Goal: Information Seeking & Learning: Learn about a topic

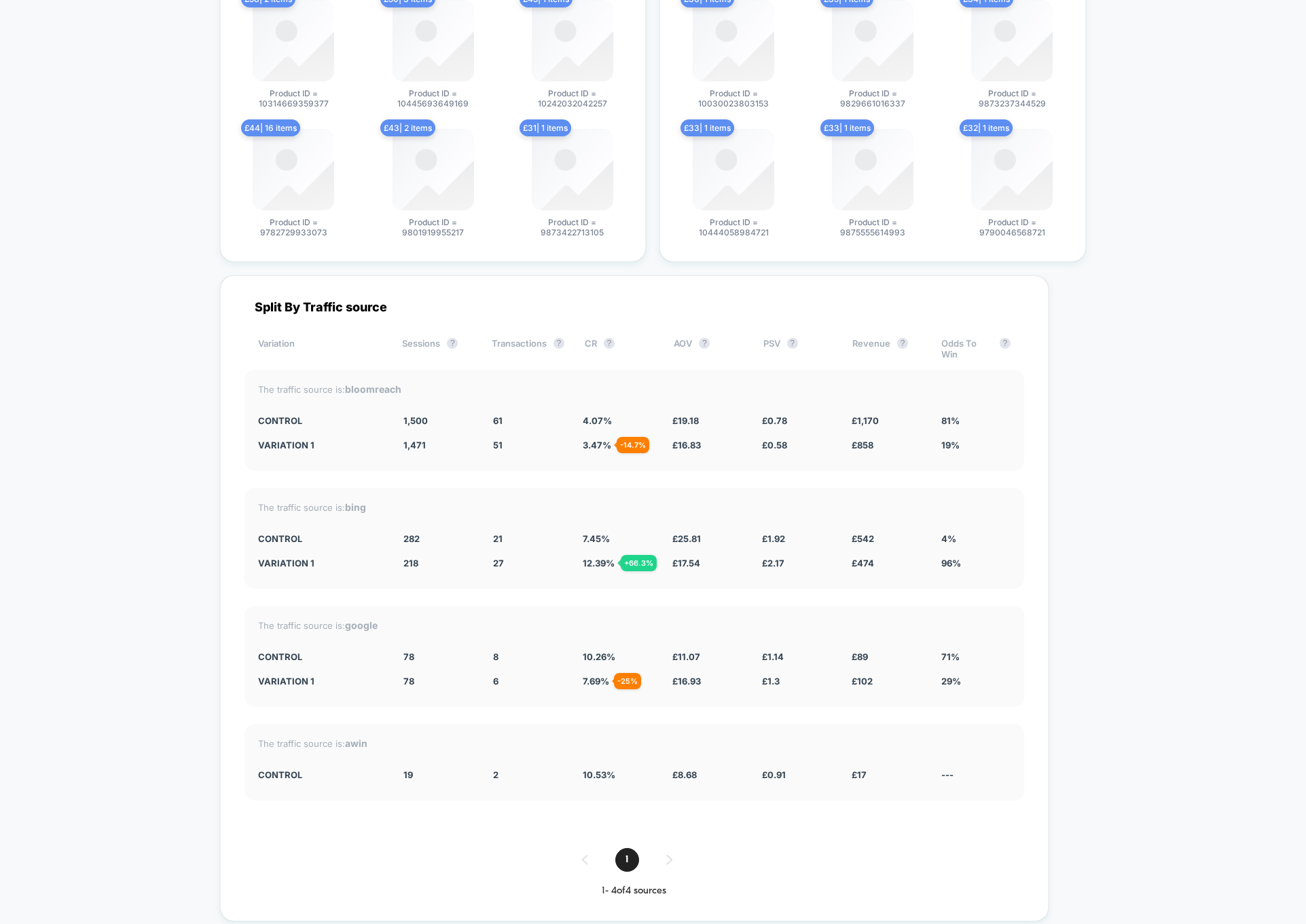
scroll to position [2827, 0]
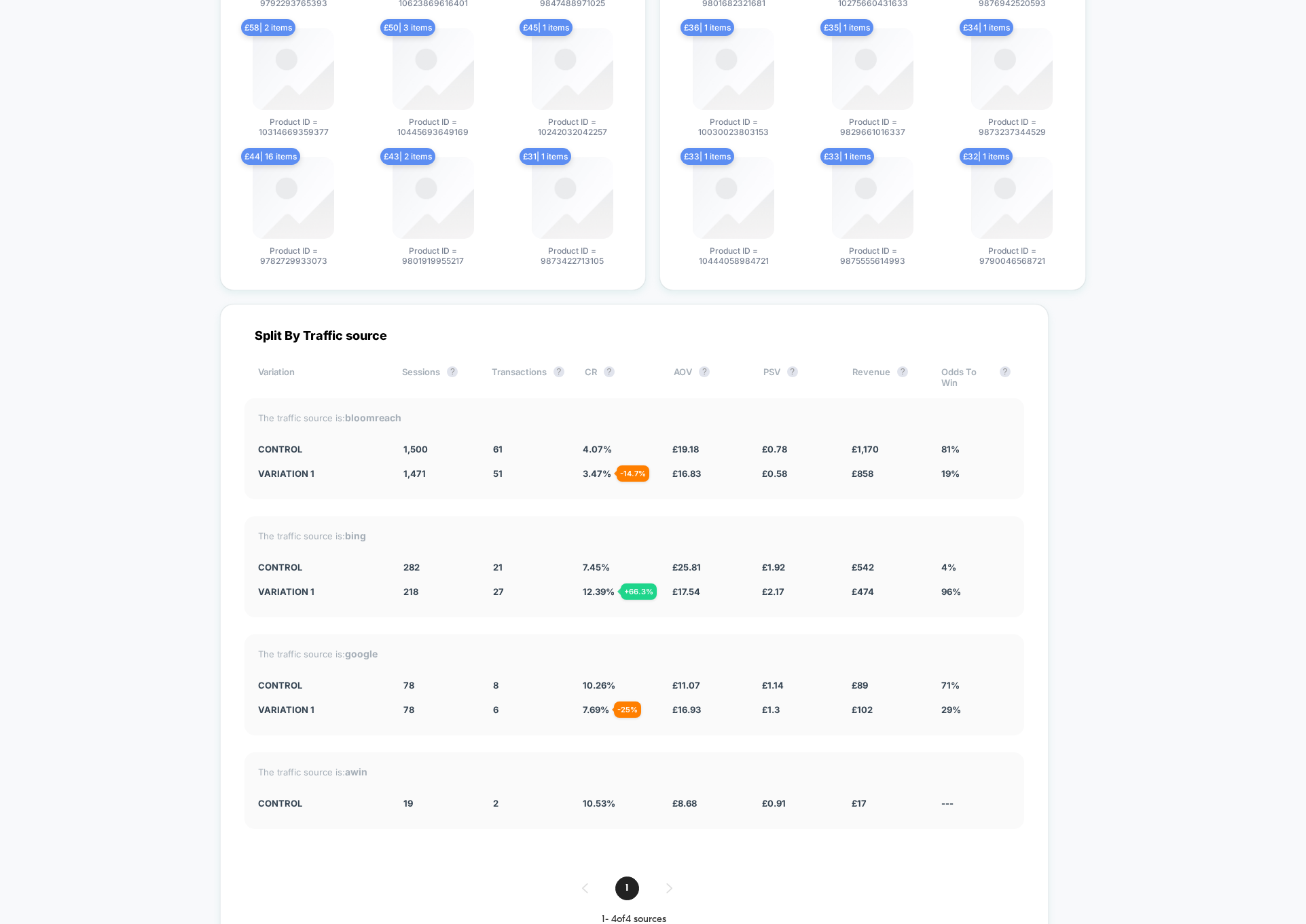
click at [648, 680] on div "10.26 %" at bounding box center [617, 685] width 69 height 11
click at [968, 833] on div "Split By Traffic source Variation Sessions ? Transactions ? CR ? AOV ? PSV ? Re…" at bounding box center [635, 627] width 829 height 646
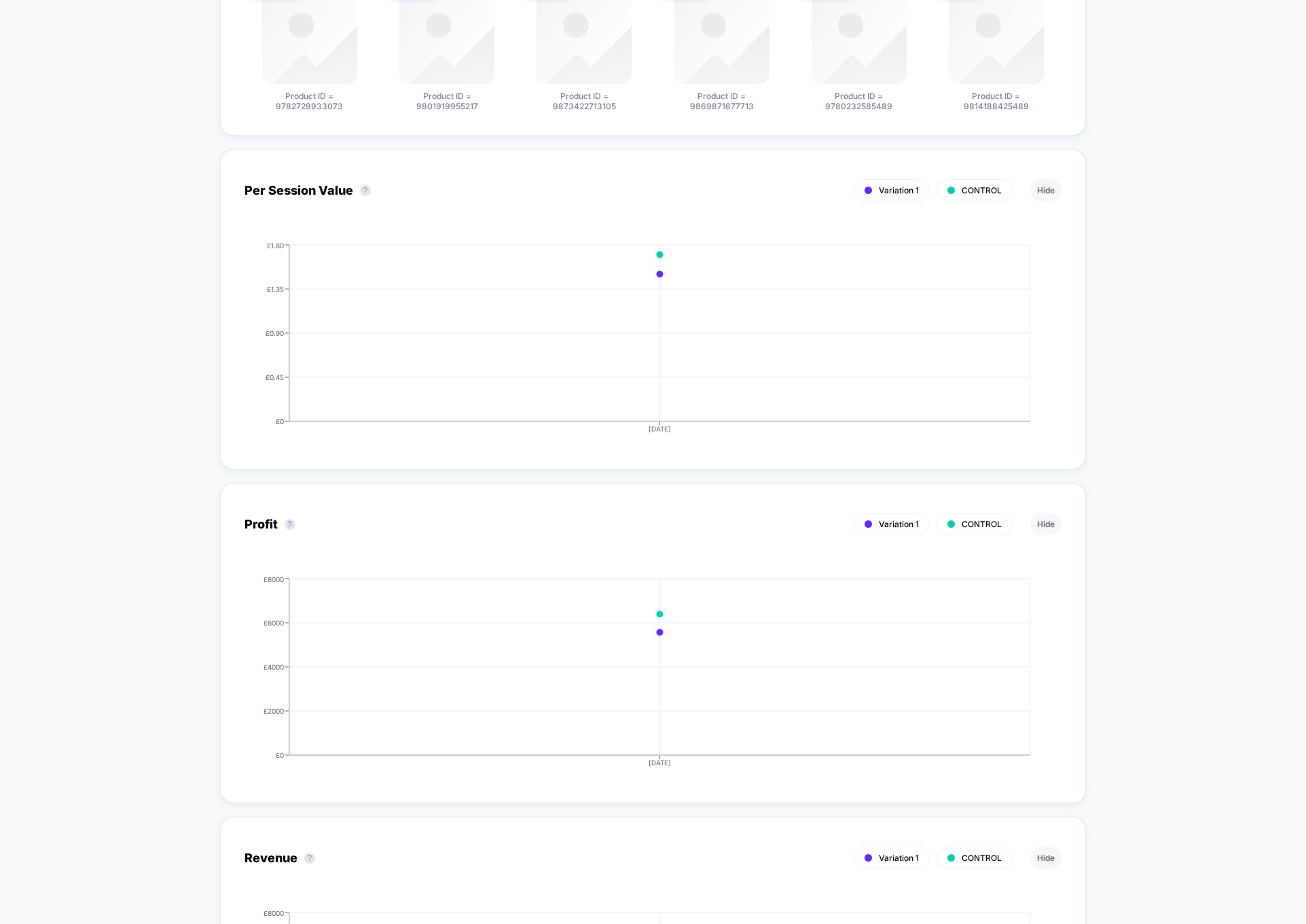
scroll to position [9, 0]
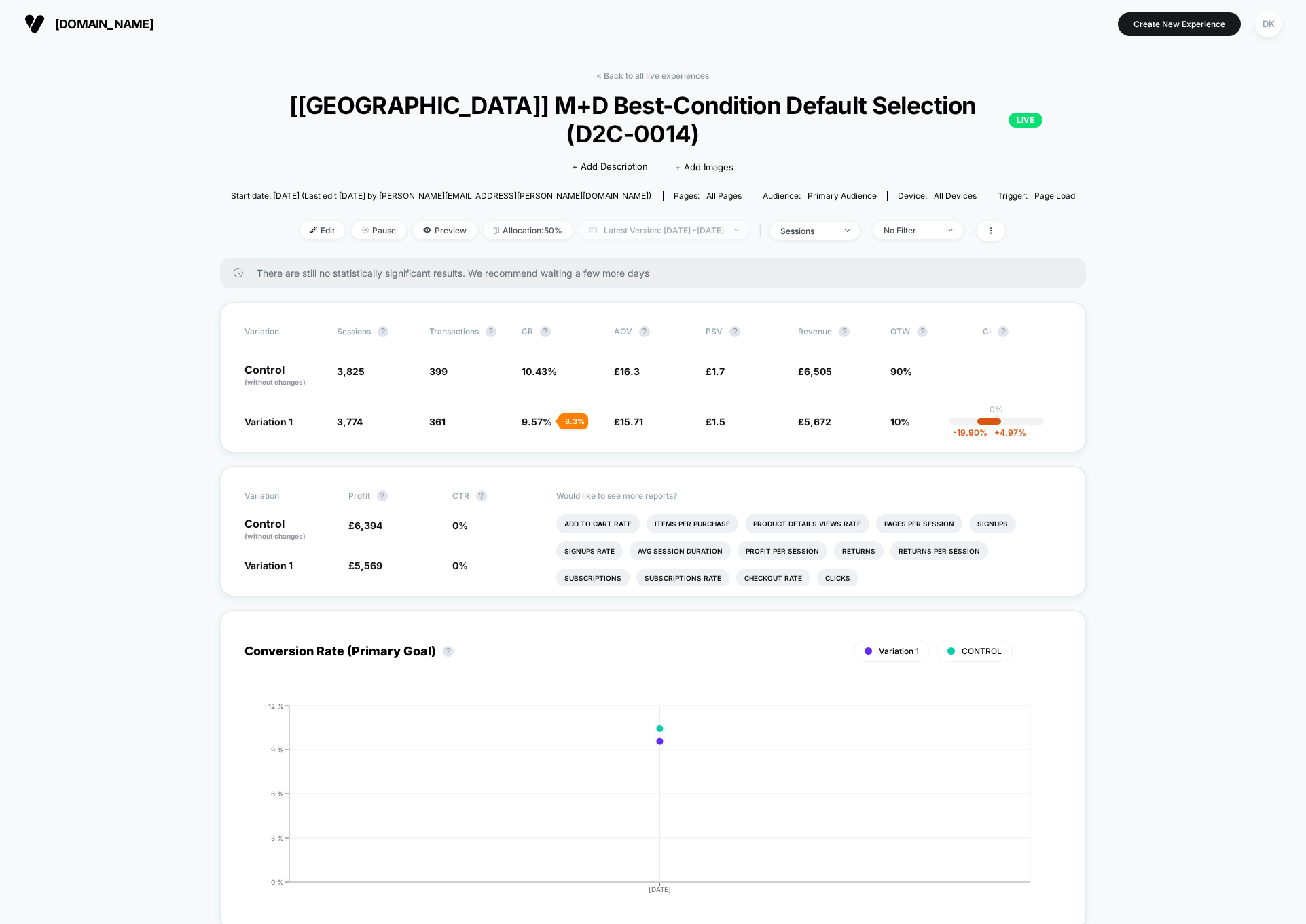
click at [711, 221] on span "Latest Version: [DATE] - [DATE]" at bounding box center [664, 230] width 169 height 18
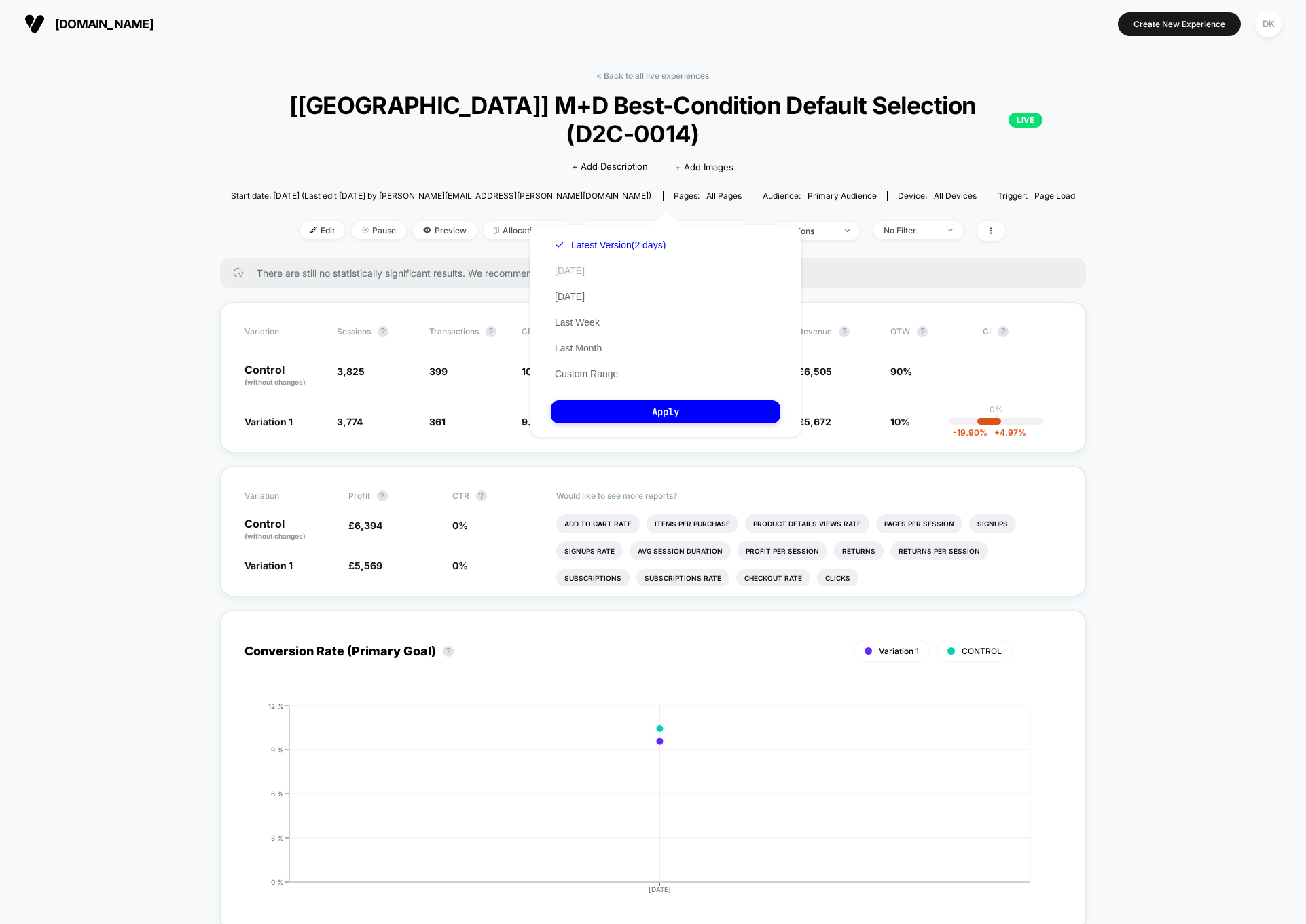
click at [578, 276] on button "[DATE]" at bounding box center [570, 270] width 38 height 12
click at [682, 411] on button "Apply" at bounding box center [666, 411] width 230 height 23
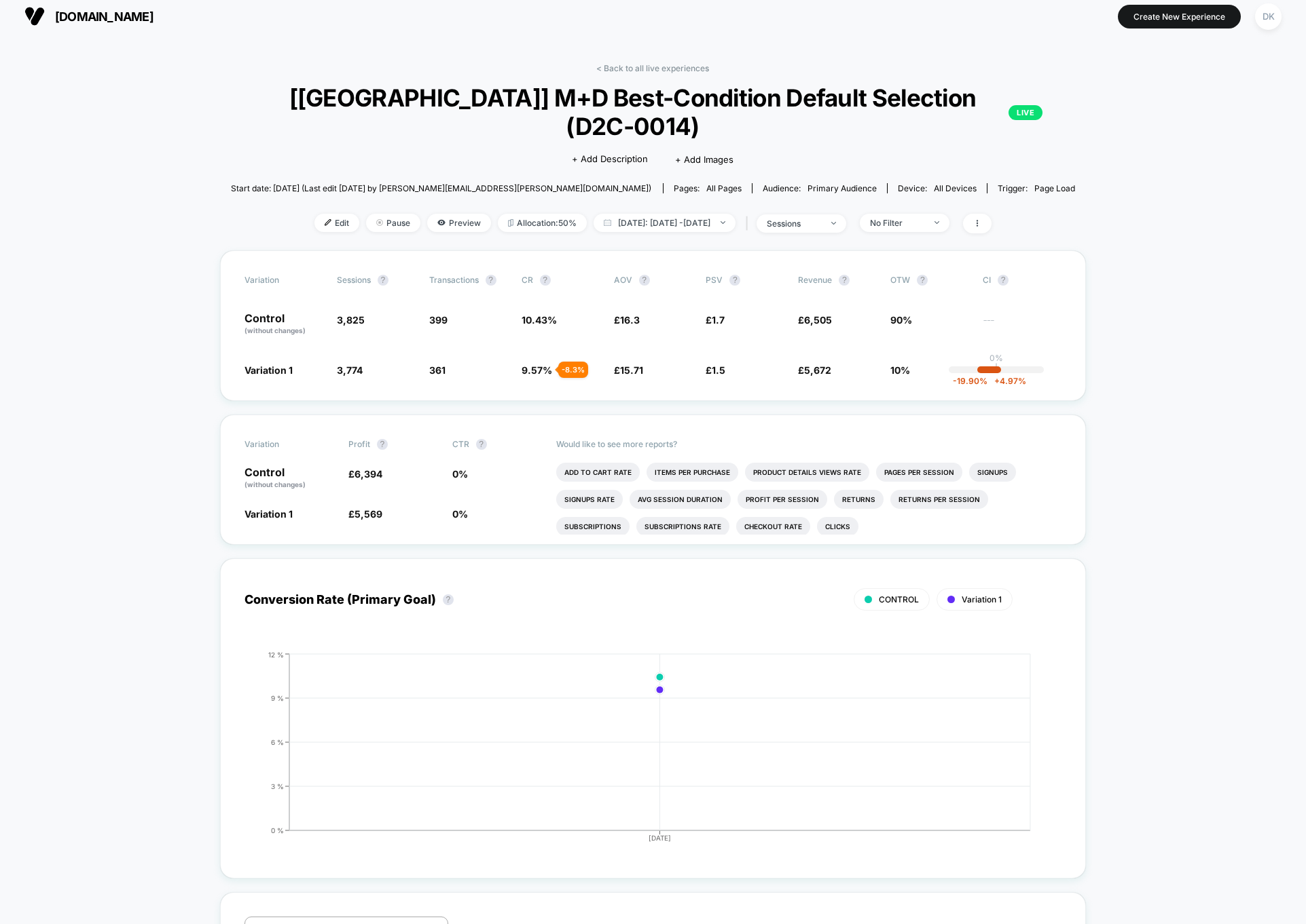
scroll to position [14, 0]
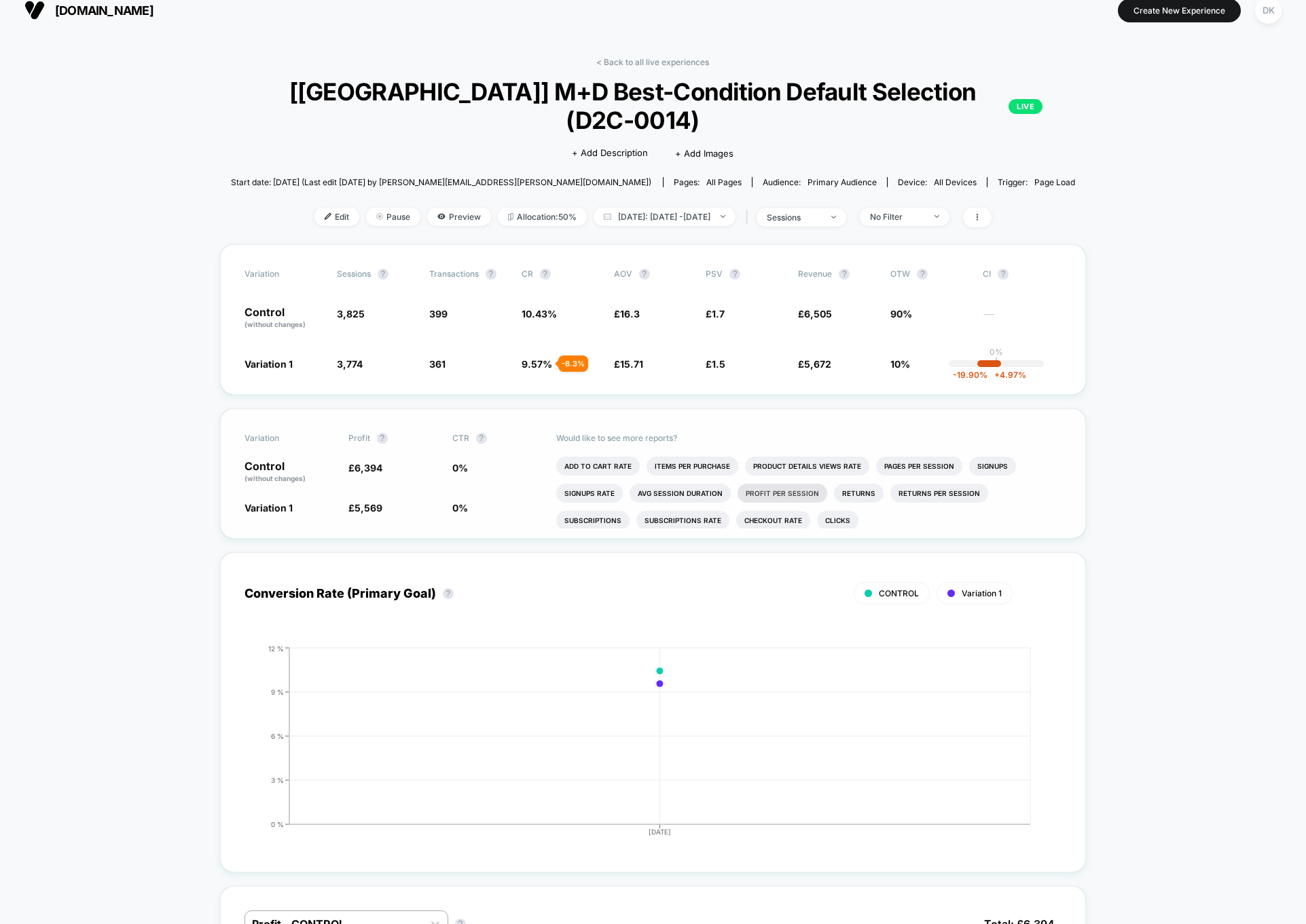
click at [760, 484] on li "Profit Per Session" at bounding box center [782, 493] width 89 height 19
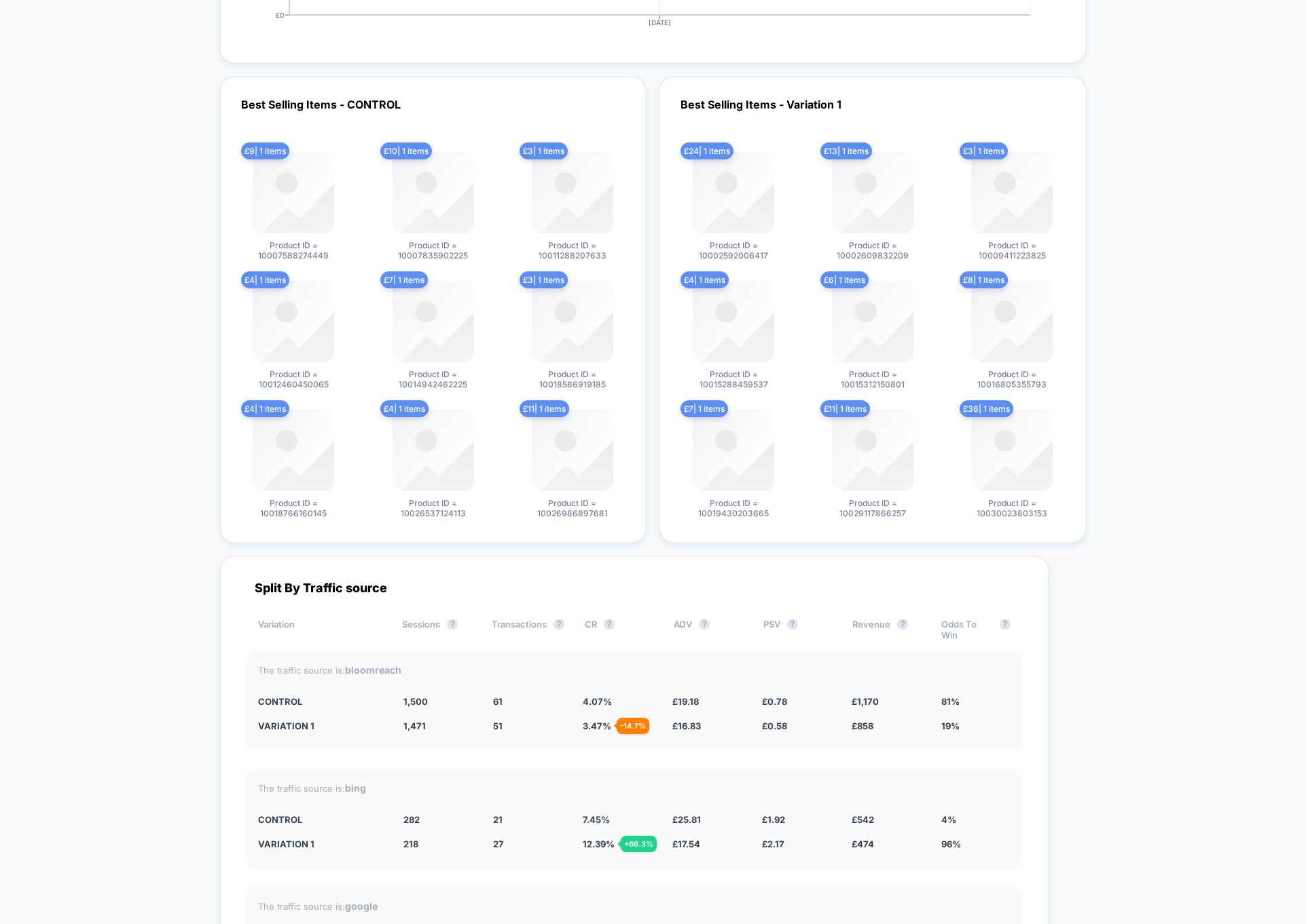
scroll to position [3390, 0]
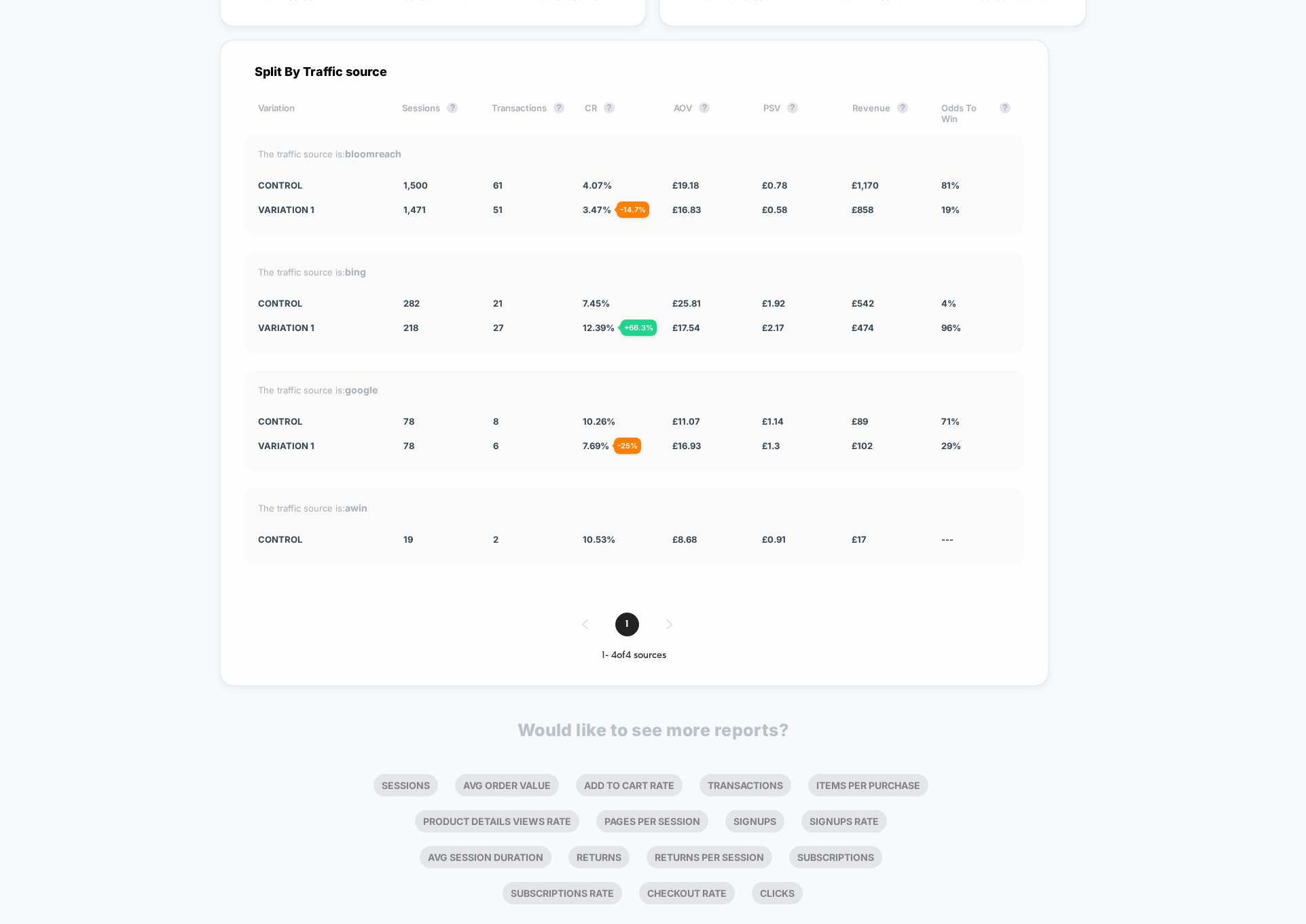
click at [652, 441] on div "7.69 % - 25 %" at bounding box center [617, 446] width 69 height 11
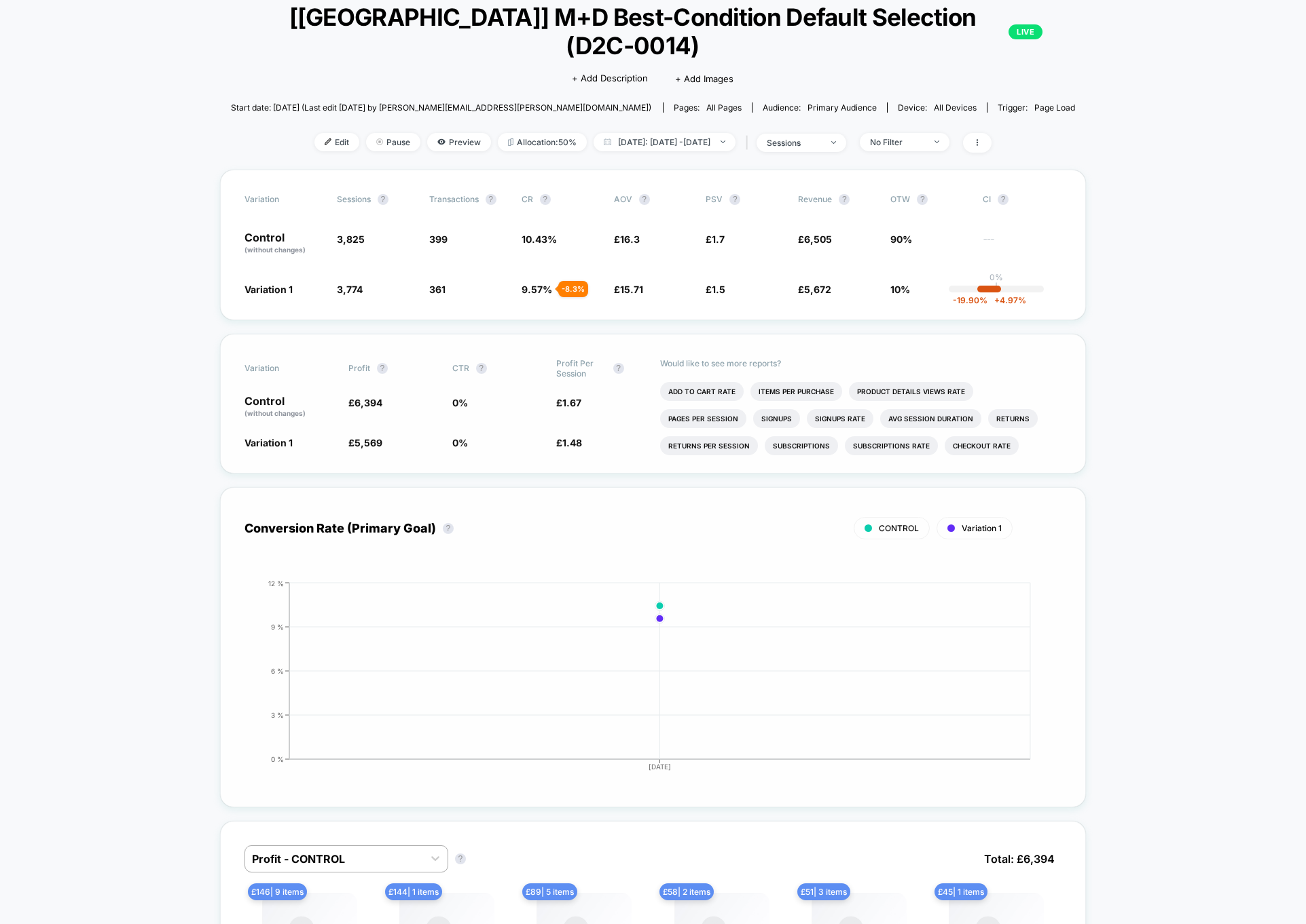
scroll to position [0, 0]
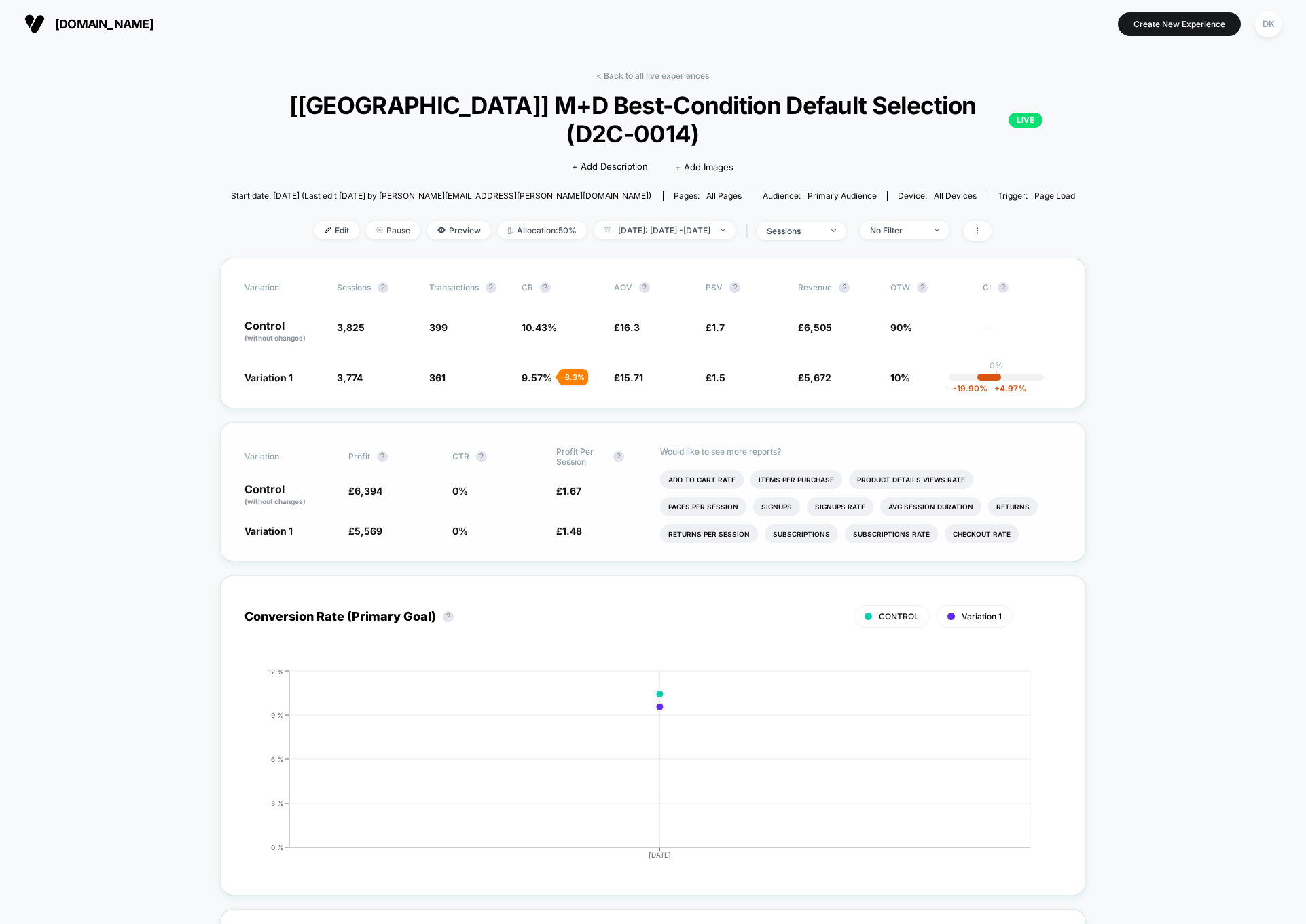
click at [730, 371] on span "£ 1.5 - 11.6 %" at bounding box center [745, 377] width 78 height 14
click at [706, 372] on span "£ 1.5 - 11.6 %" at bounding box center [716, 378] width 20 height 12
click at [714, 372] on span "1.5" at bounding box center [718, 378] width 14 height 12
click at [711, 372] on span "1.5" at bounding box center [718, 378] width 14 height 12
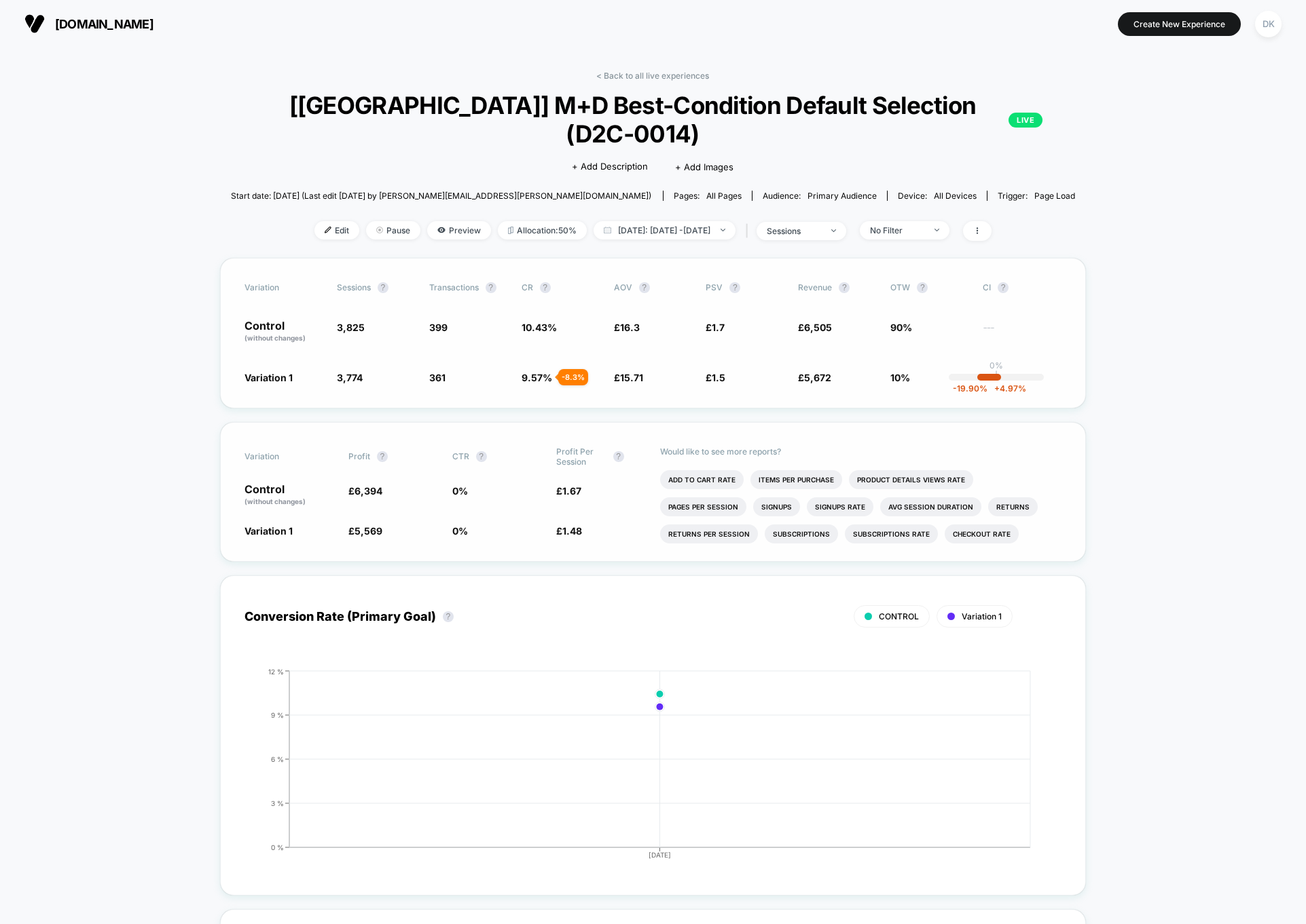
click at [645, 371] on span "£ 15.71 - 3.6 %" at bounding box center [653, 377] width 78 height 14
click at [582, 370] on div "- 8.3 %" at bounding box center [573, 378] width 30 height 16
click at [443, 221] on span "Preview" at bounding box center [459, 230] width 64 height 18
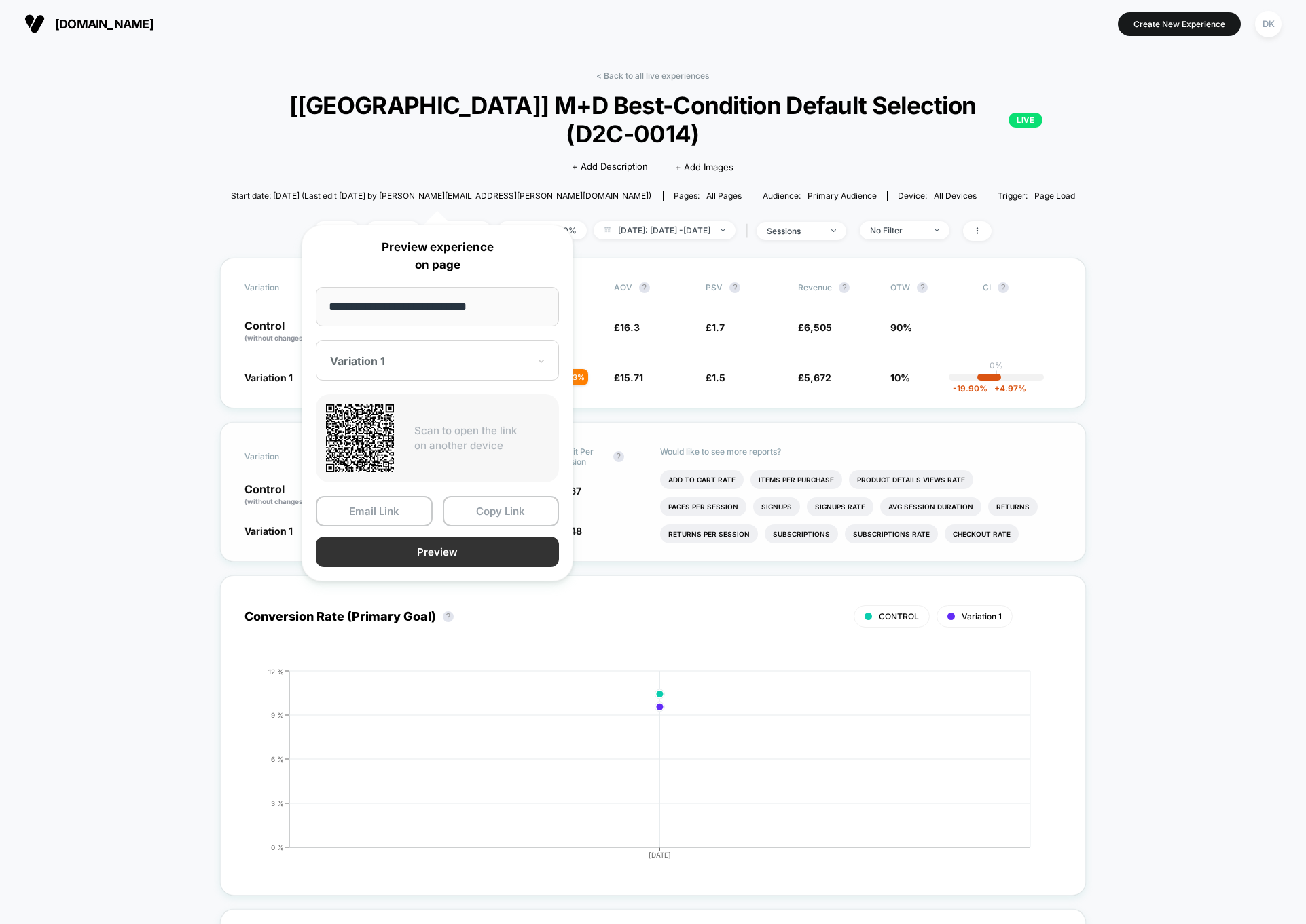
click at [455, 556] on button "Preview" at bounding box center [437, 553] width 243 height 31
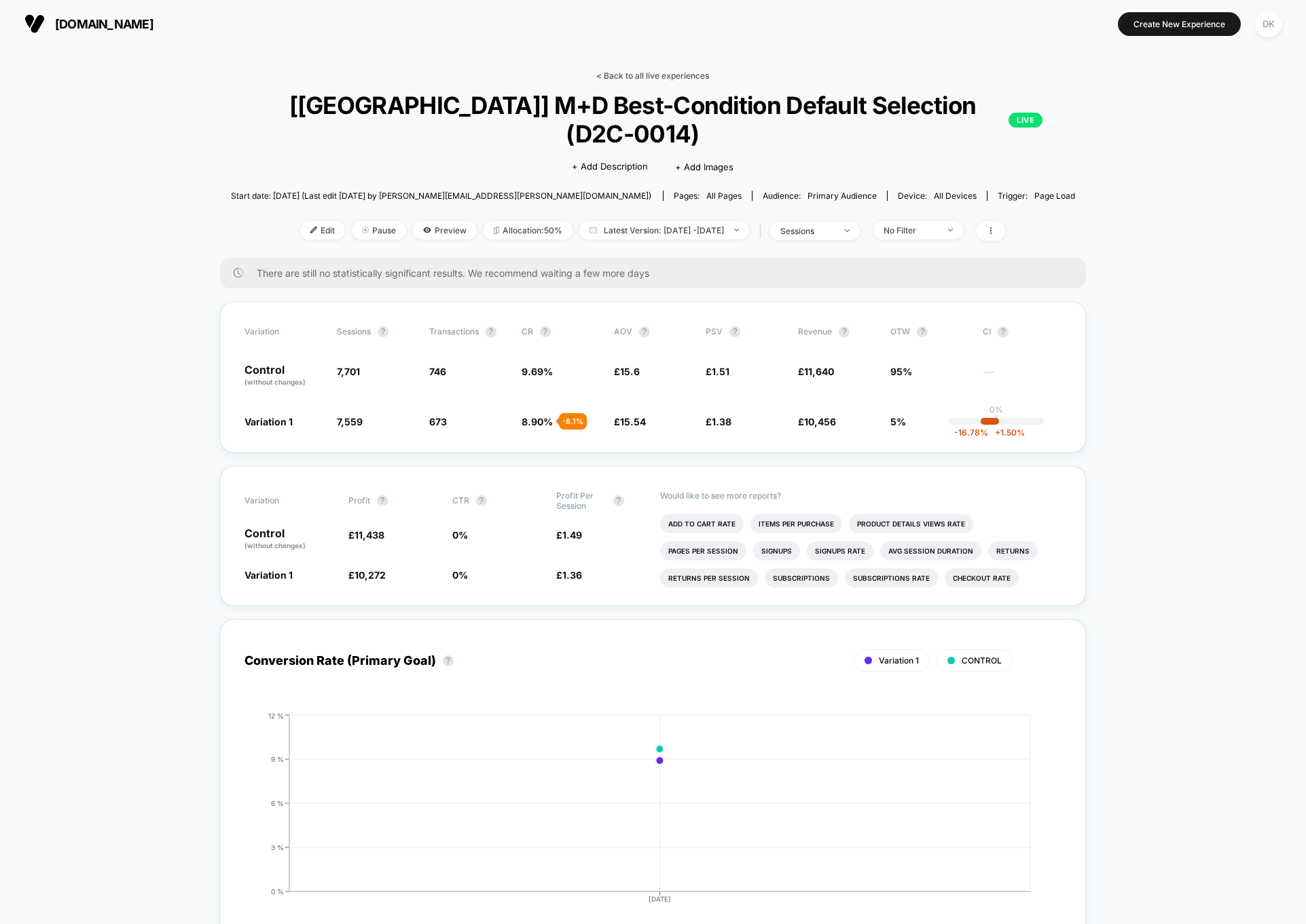
click at [670, 72] on link "< Back to all live experiences" at bounding box center [653, 76] width 113 height 10
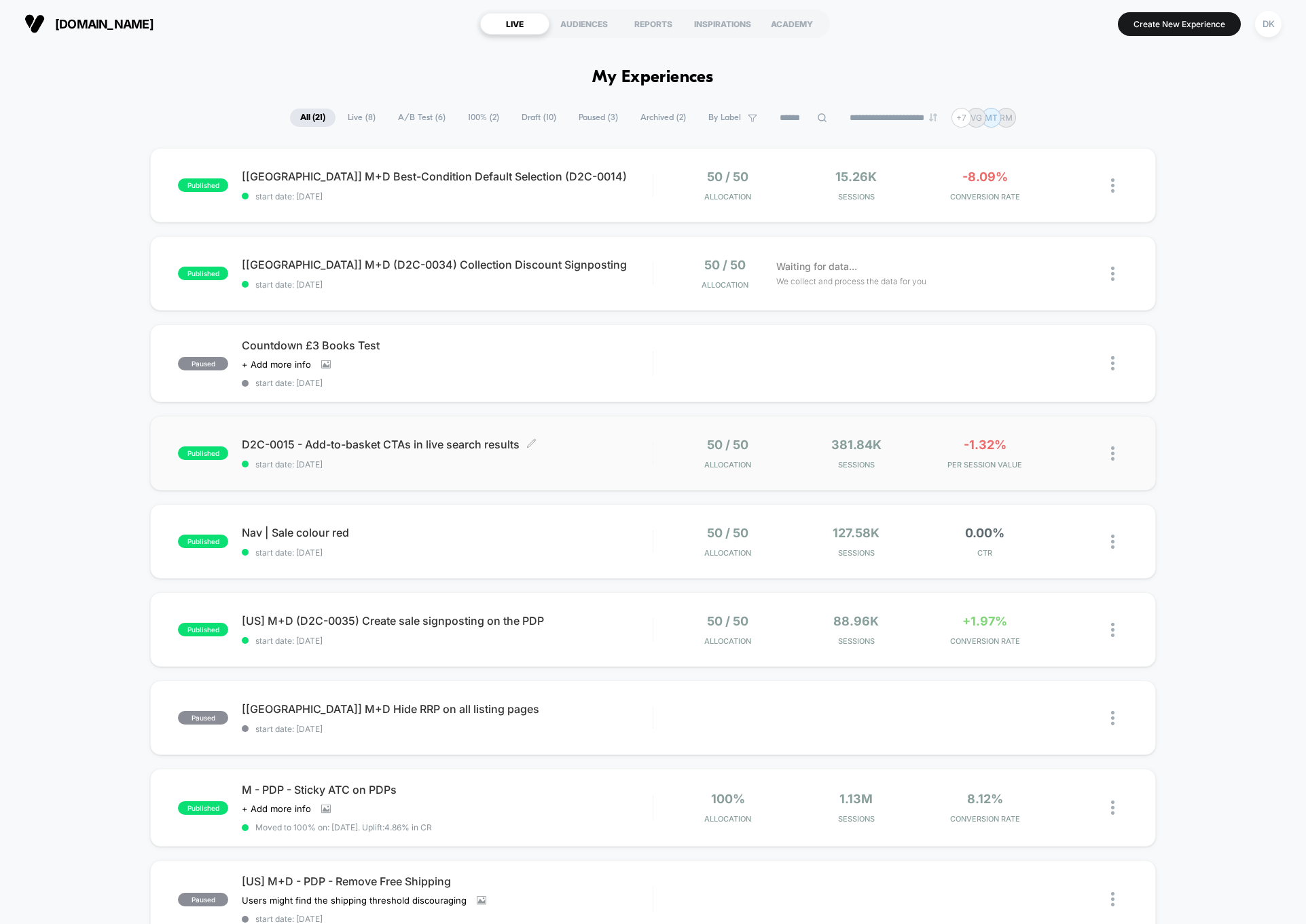
click at [604, 451] on span "D2C-0015 - Add-to-basket CTAs in live search results Click to edit experience d…" at bounding box center [446, 444] width 411 height 14
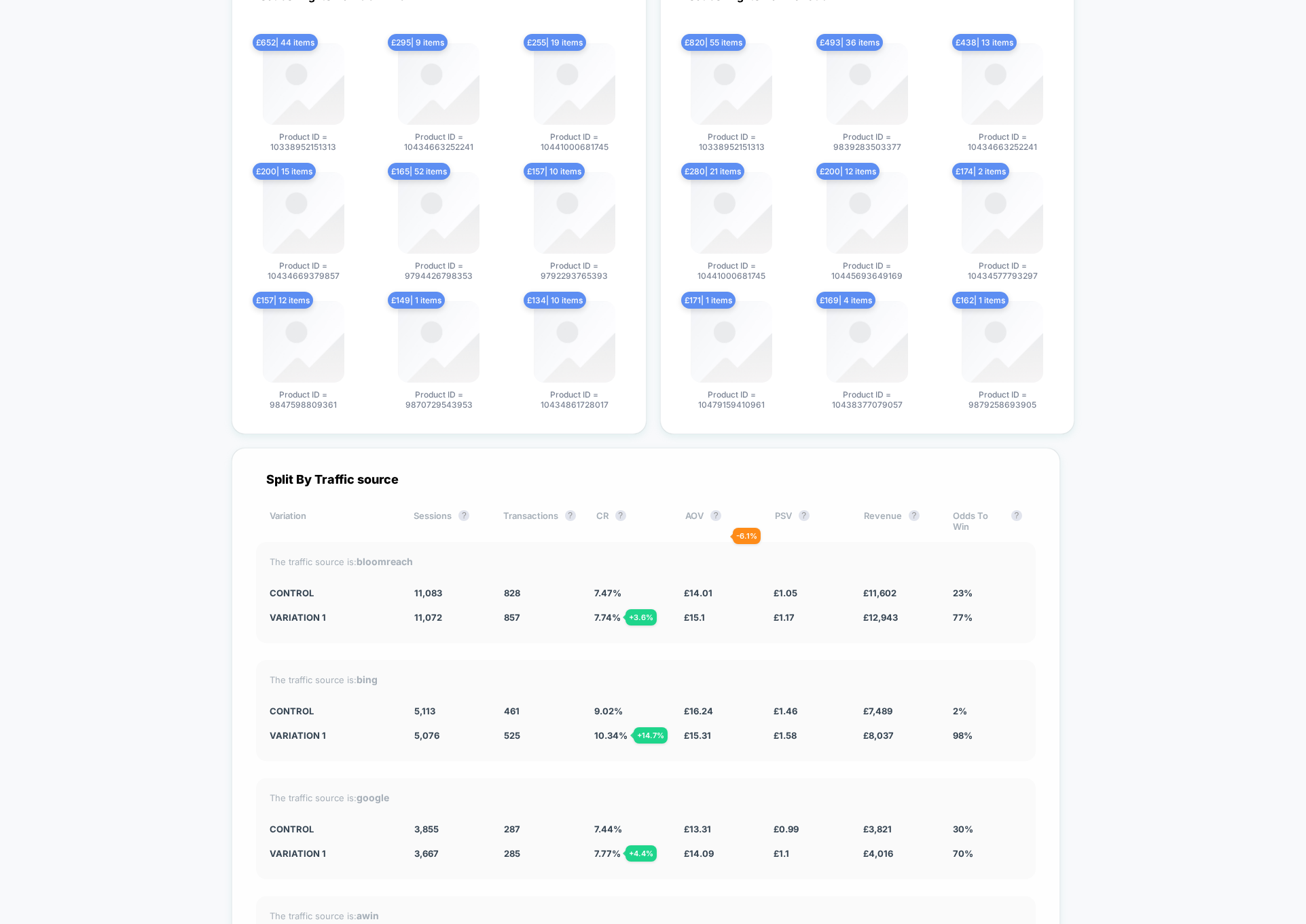
scroll to position [2791, 0]
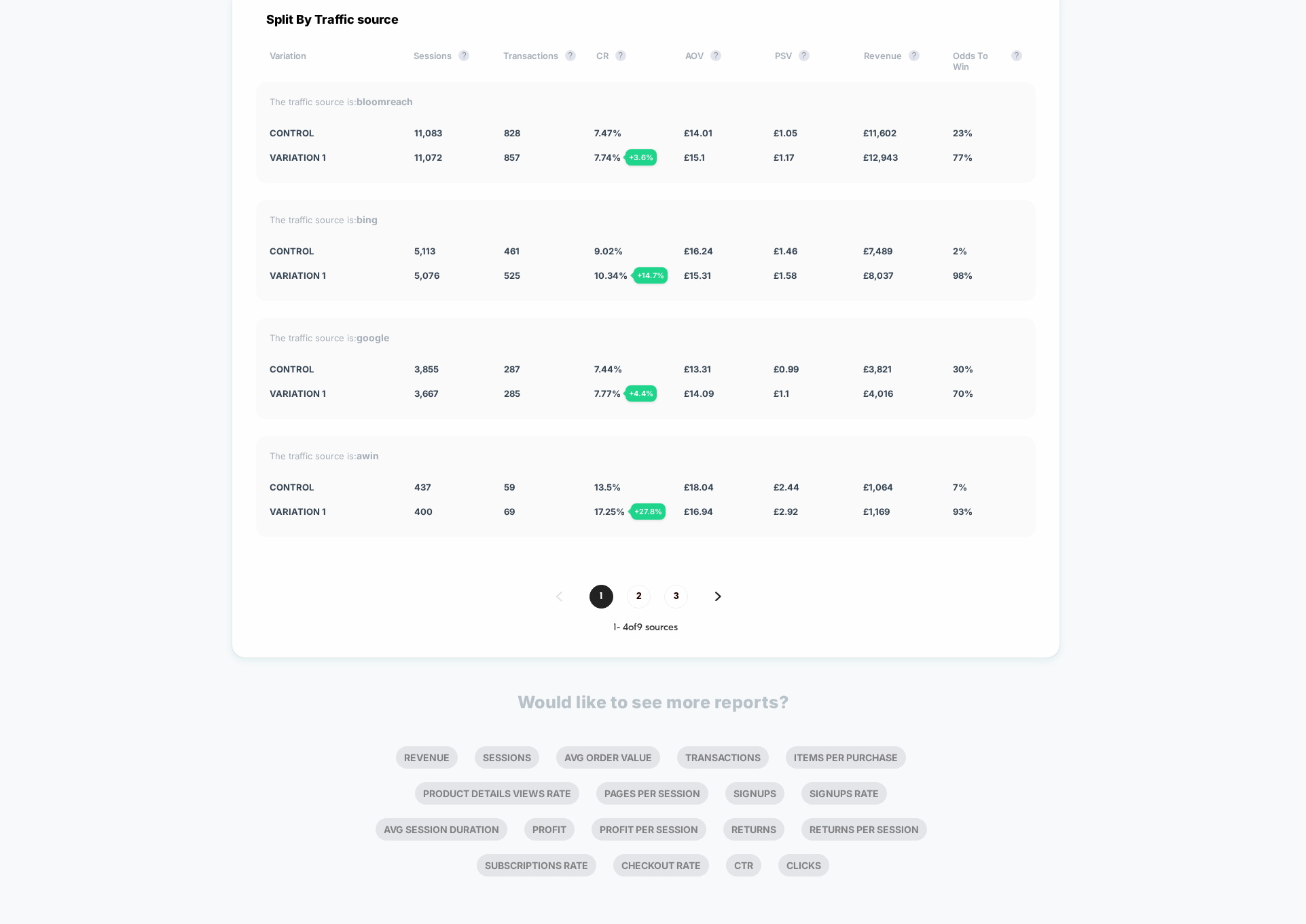
click at [639, 595] on span "2" at bounding box center [638, 597] width 24 height 24
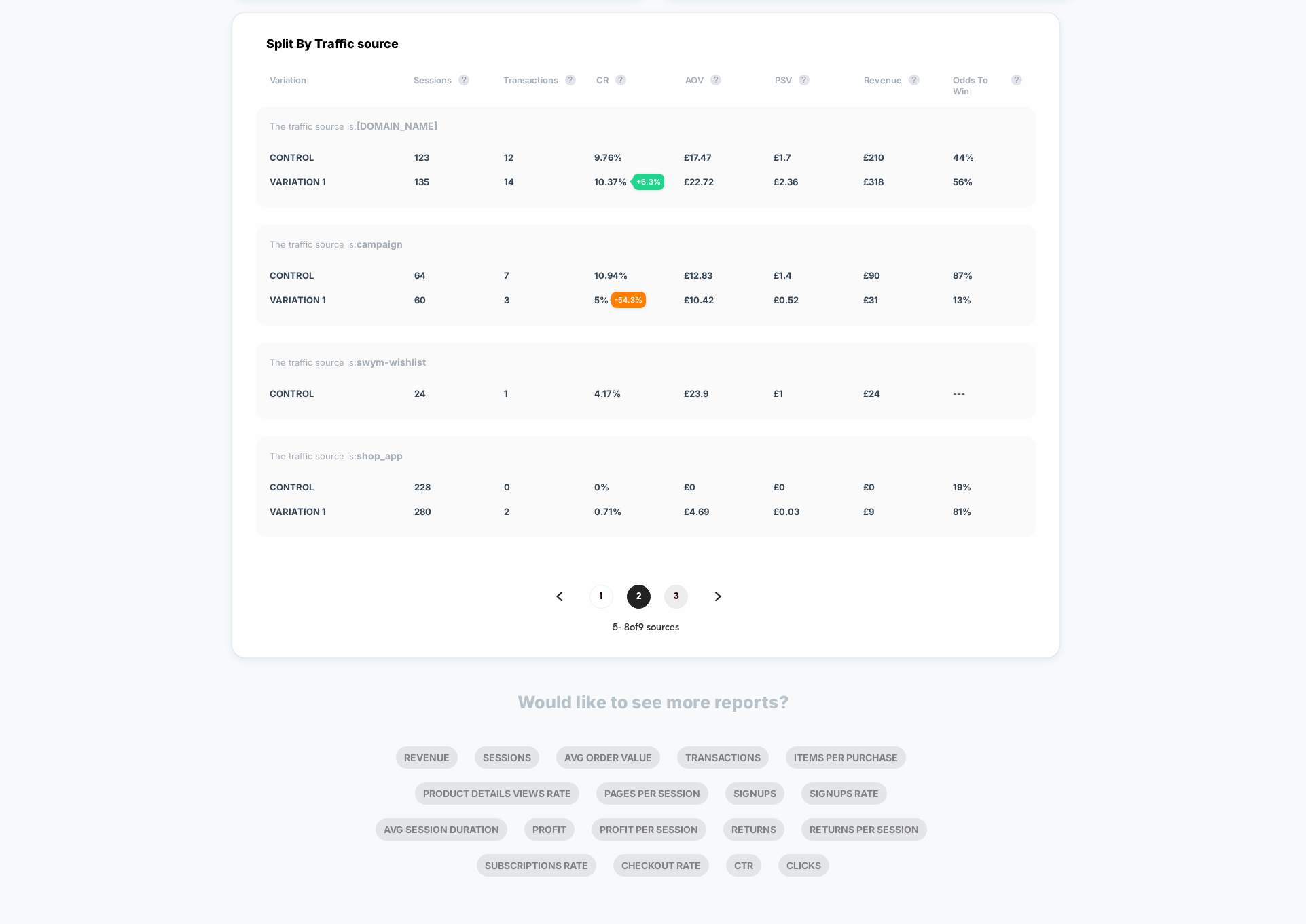
click at [677, 594] on span "3" at bounding box center [676, 597] width 24 height 24
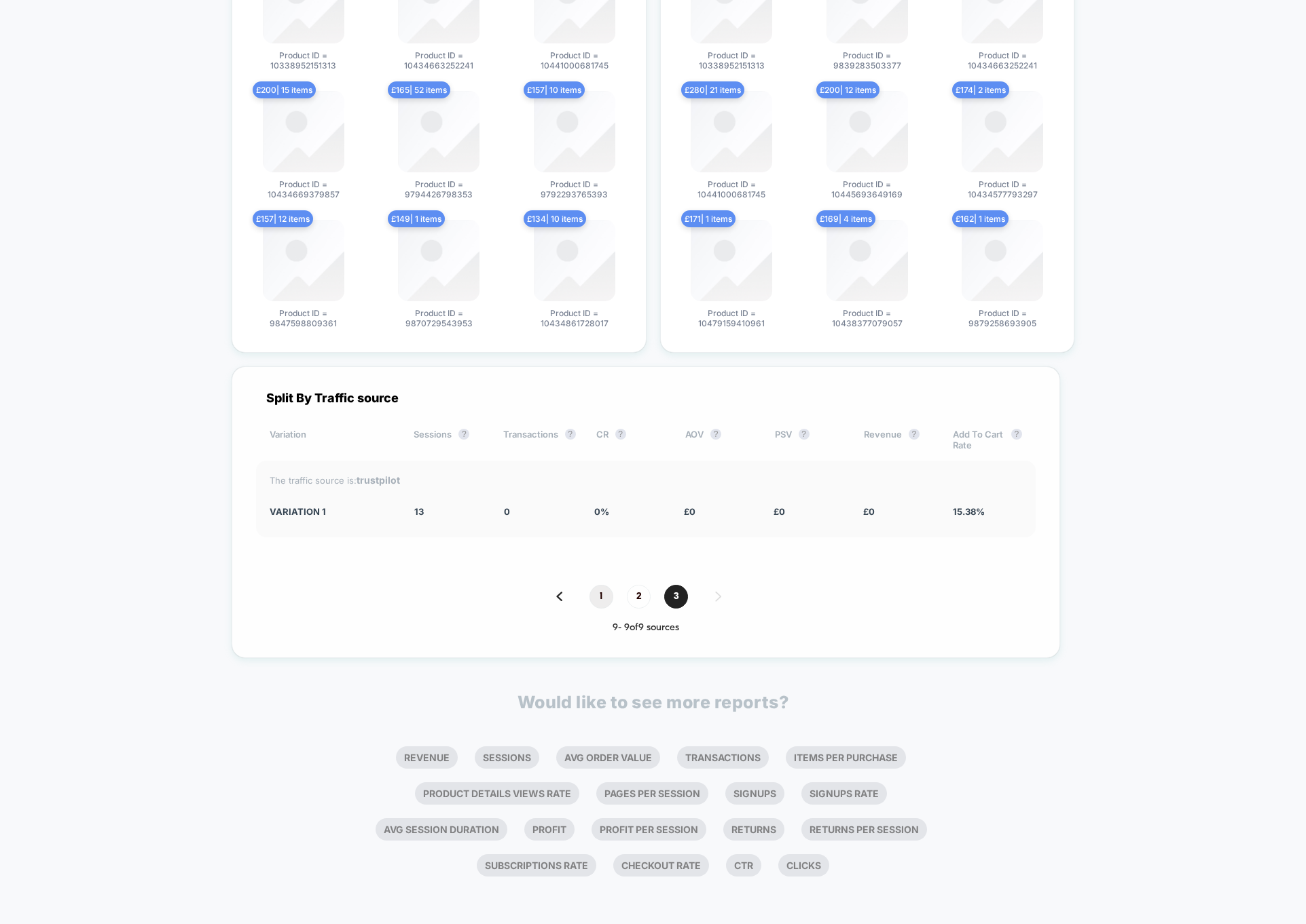
click at [613, 600] on span "1" at bounding box center [601, 597] width 24 height 24
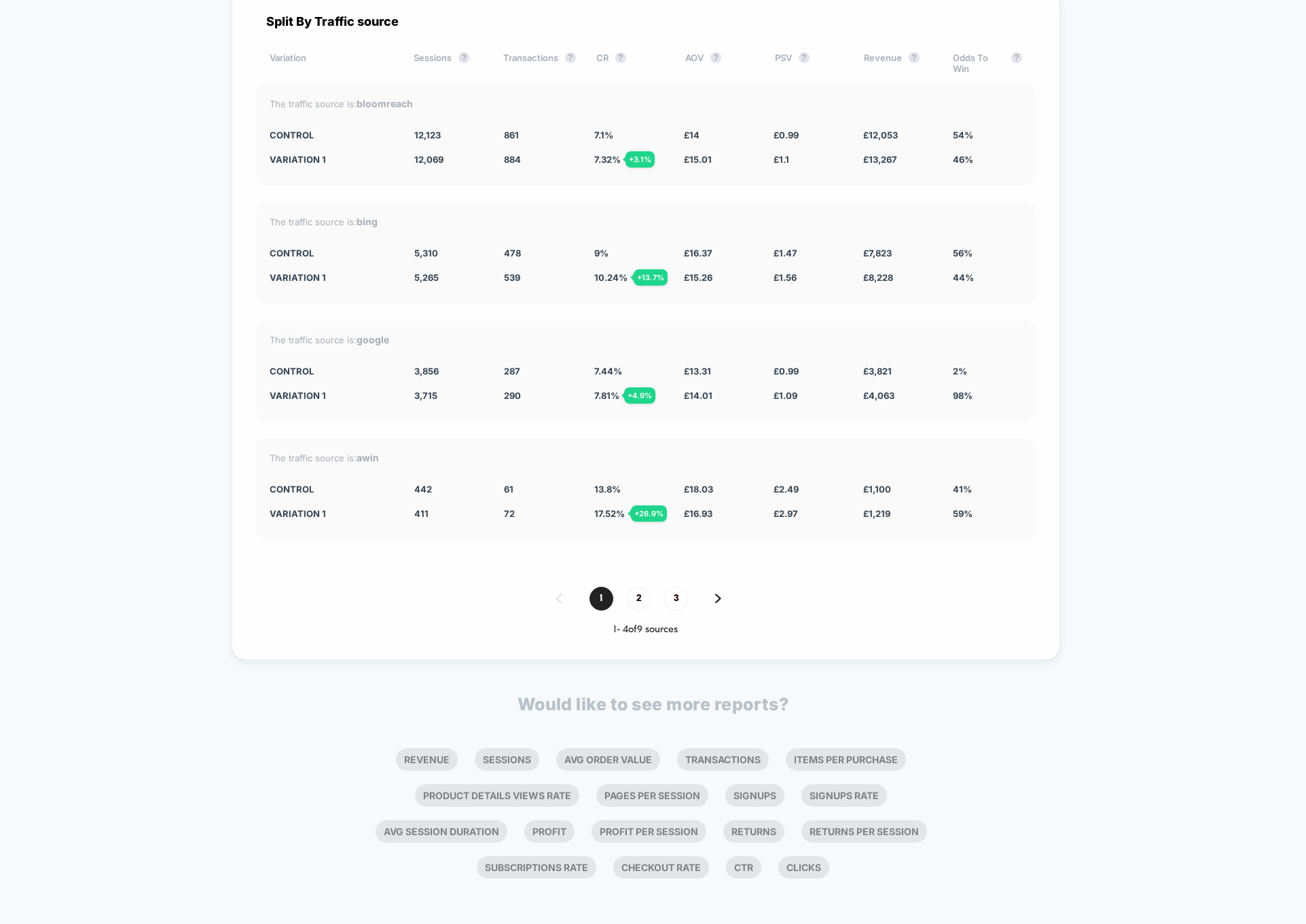
scroll to position [2786, 0]
drag, startPoint x: 399, startPoint y: 130, endPoint x: 1114, endPoint y: 584, distance: 847.0
drag, startPoint x: 1114, startPoint y: 584, endPoint x: 204, endPoint y: 139, distance: 1013.0
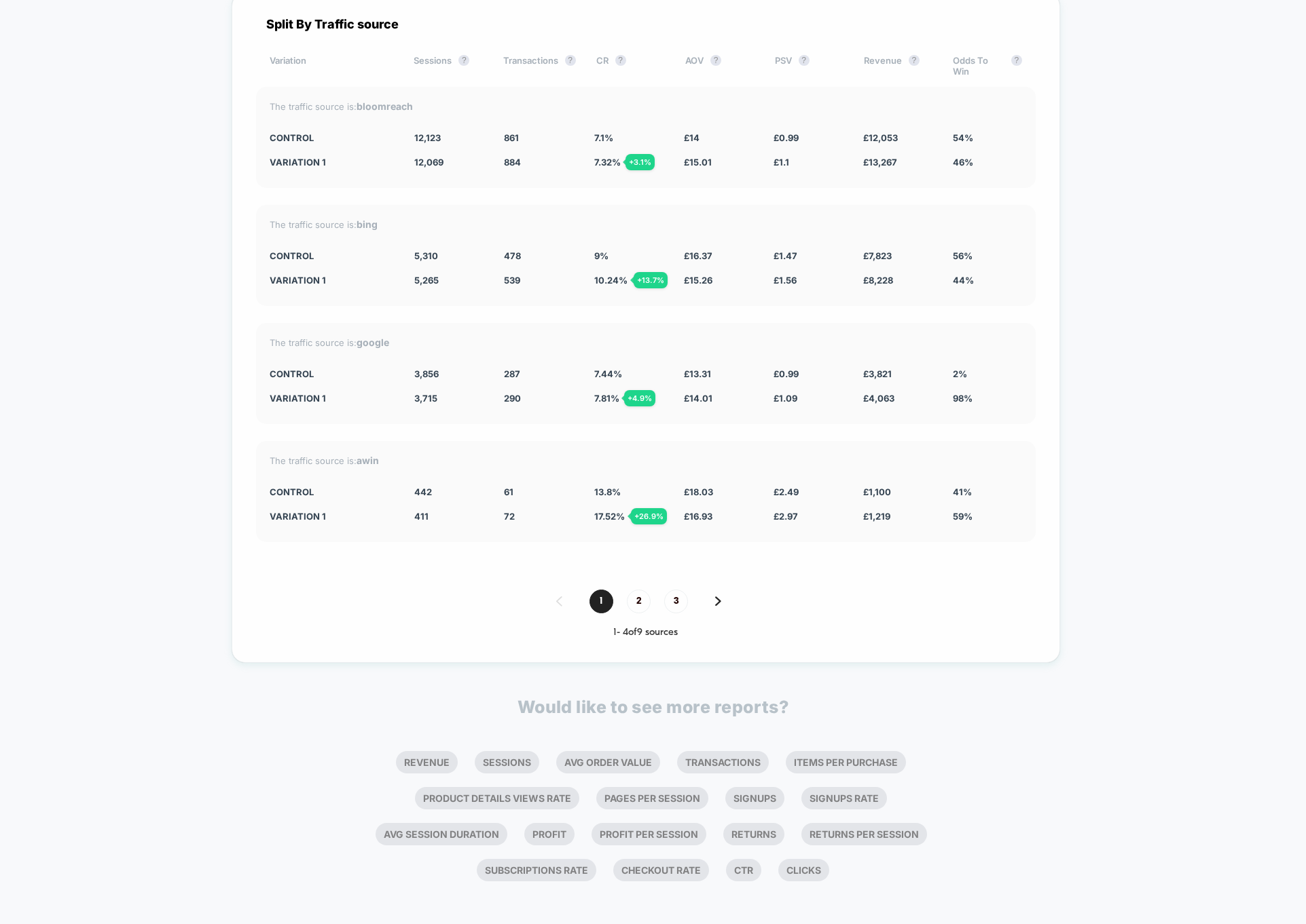
drag, startPoint x: 209, startPoint y: 137, endPoint x: 1019, endPoint y: 537, distance: 903.4
drag, startPoint x: 1019, startPoint y: 537, endPoint x: 148, endPoint y: 151, distance: 952.7
drag, startPoint x: 148, startPoint y: 151, endPoint x: 1013, endPoint y: 593, distance: 971.4
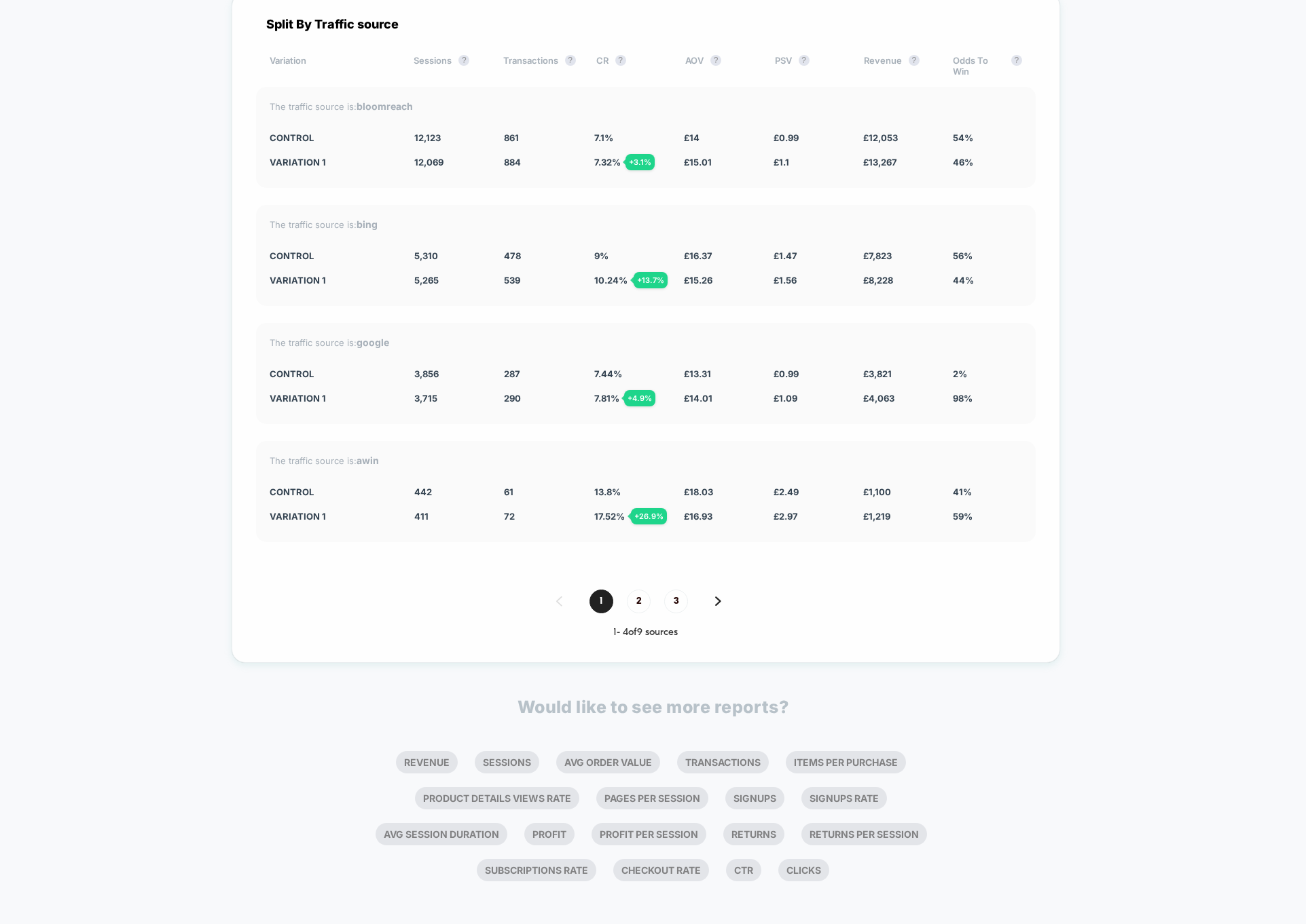
click at [688, 605] on span "3" at bounding box center [676, 602] width 24 height 24
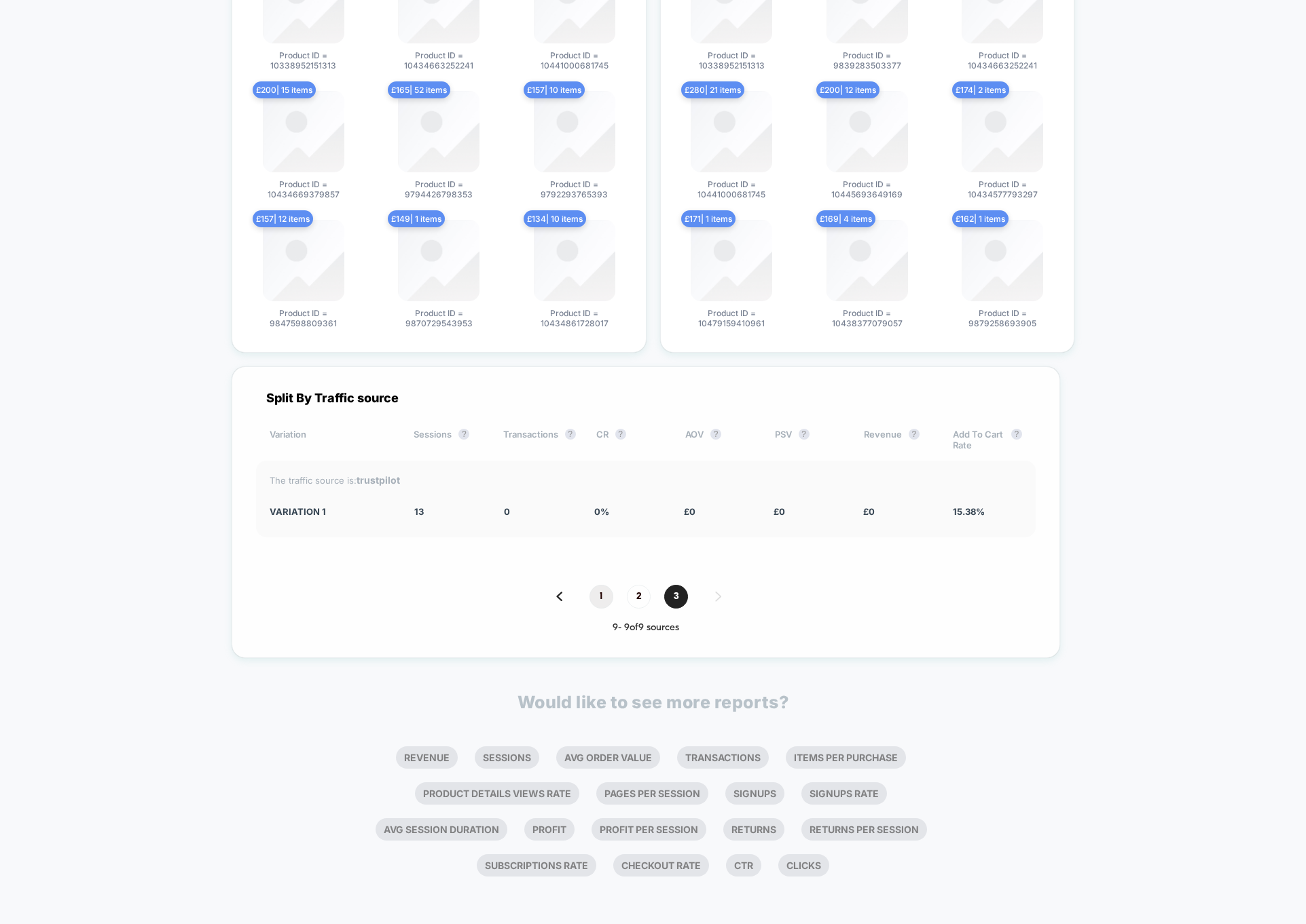
click at [613, 604] on span "1" at bounding box center [601, 597] width 24 height 24
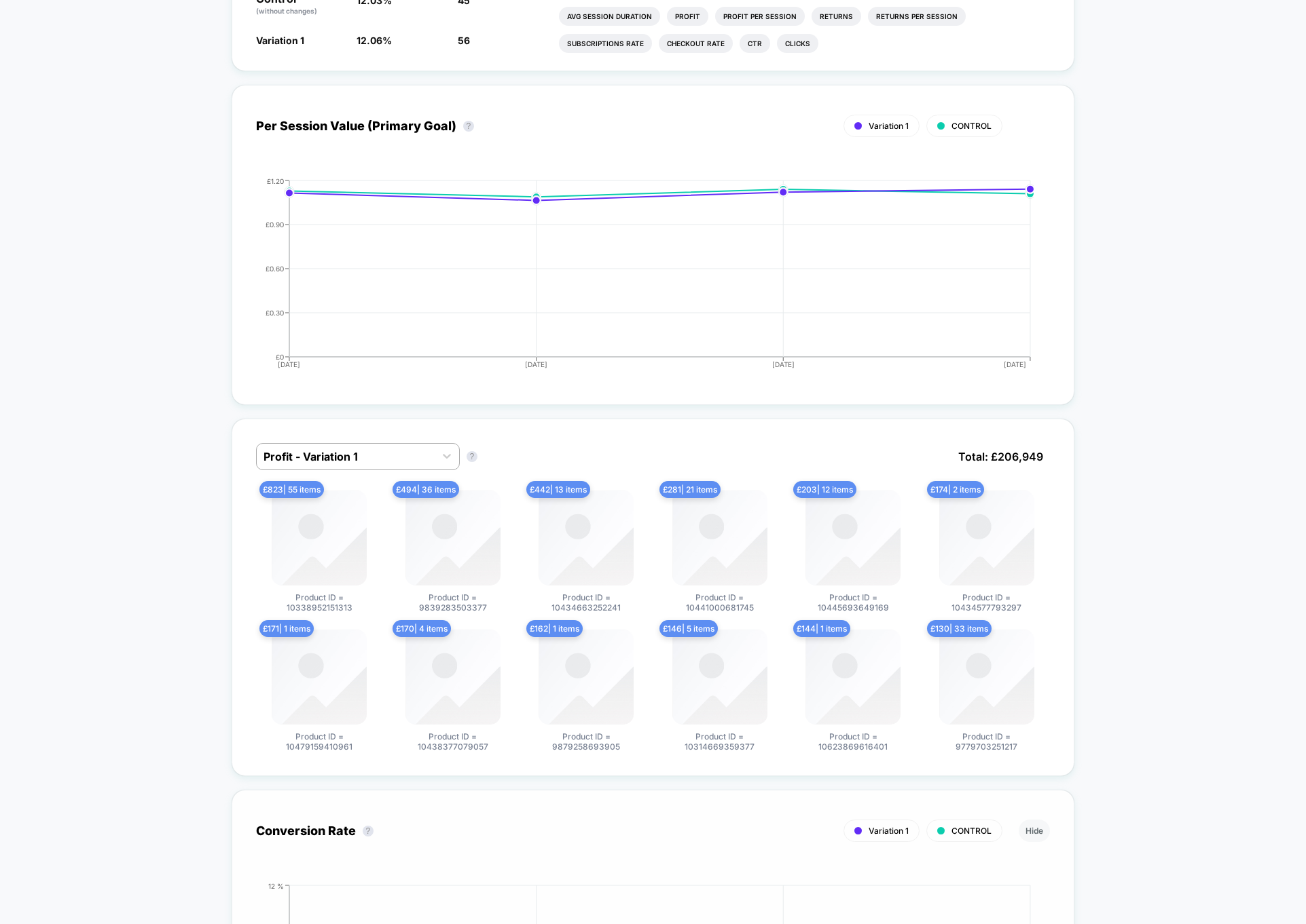
scroll to position [0, 0]
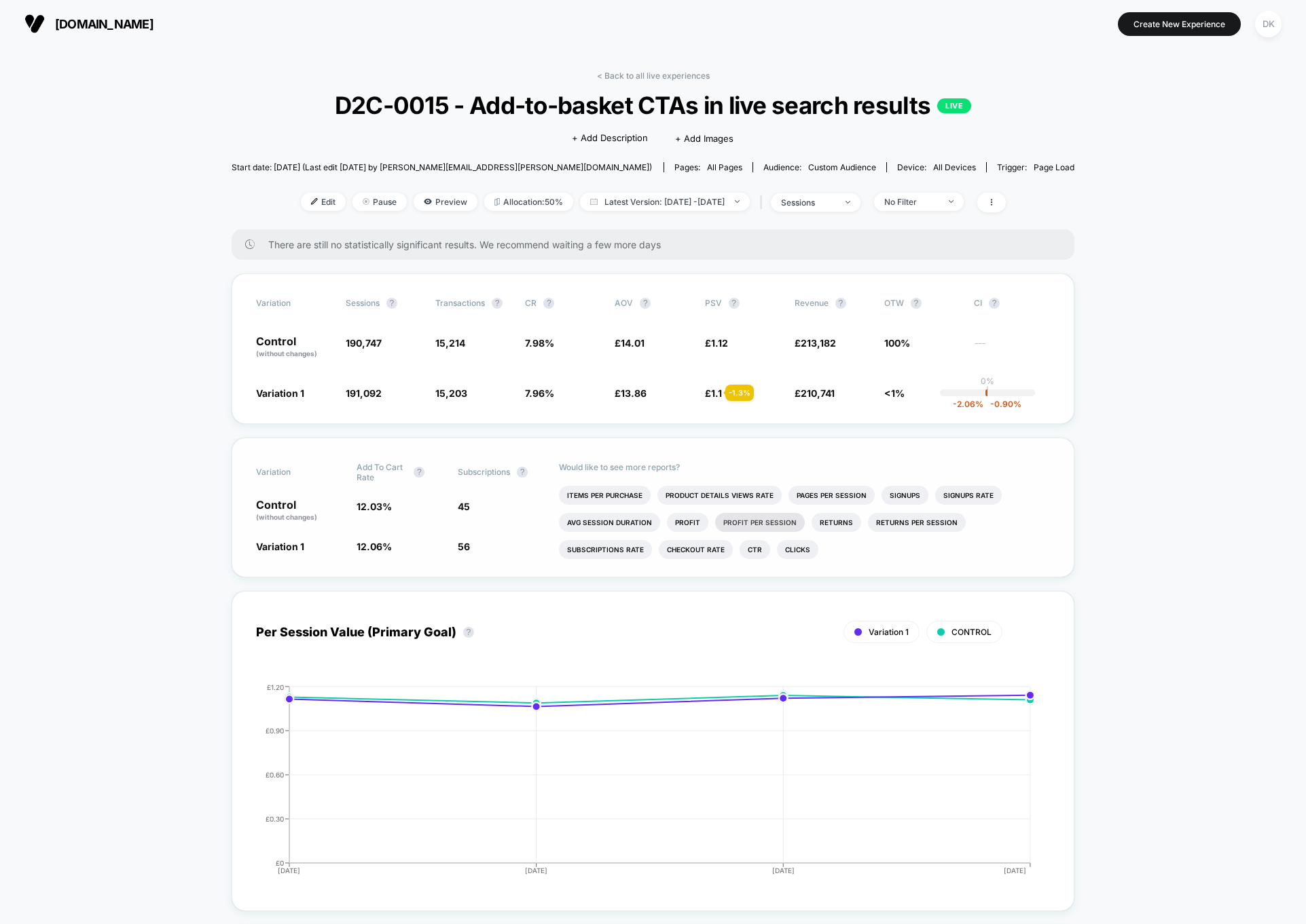
click at [773, 516] on li "Profit Per Session" at bounding box center [760, 523] width 89 height 19
click at [722, 548] on li "Subscriptions Rate" at bounding box center [707, 549] width 93 height 19
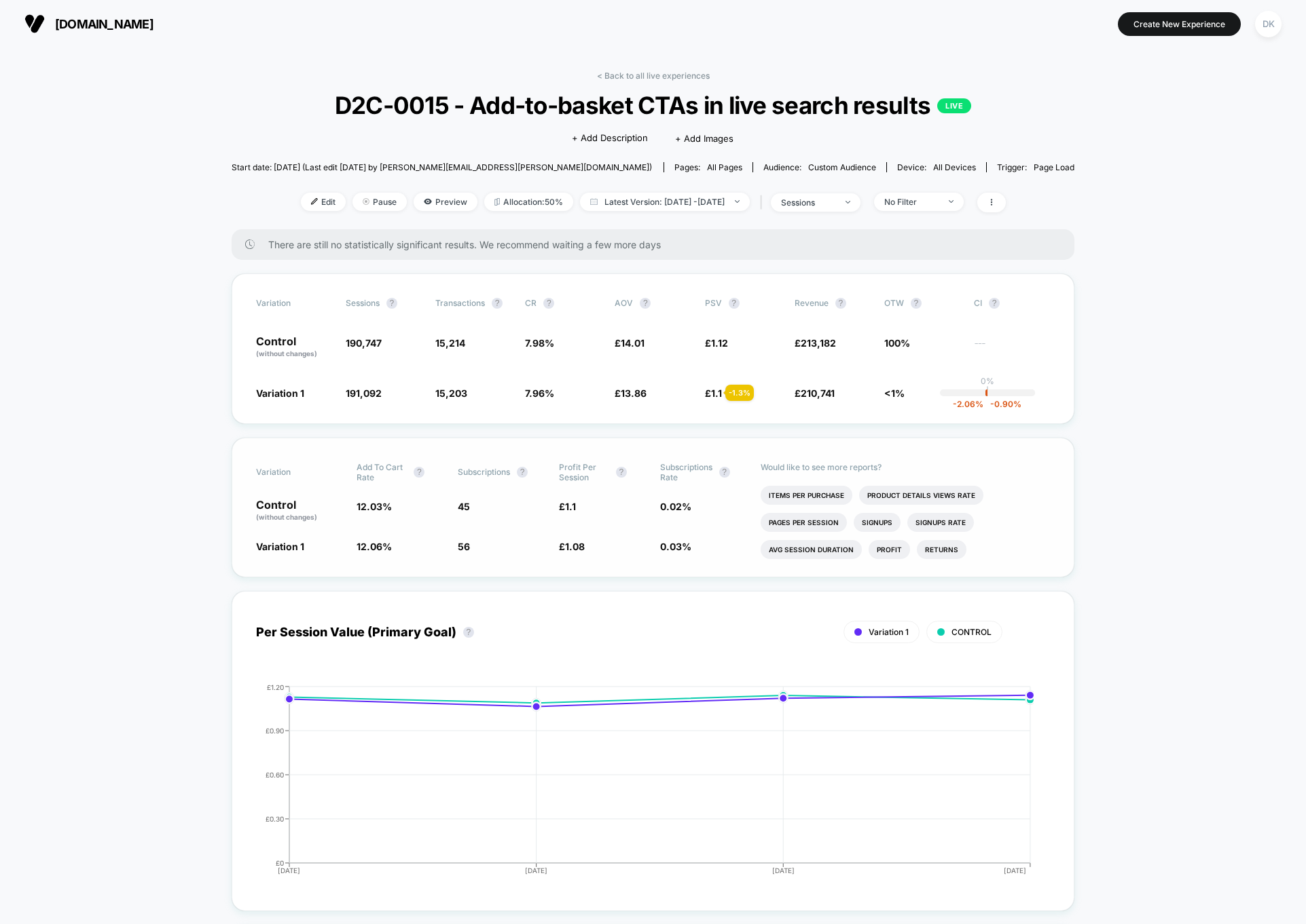
click at [683, 466] on span "Subscriptions Rate" at bounding box center [686, 472] width 52 height 20
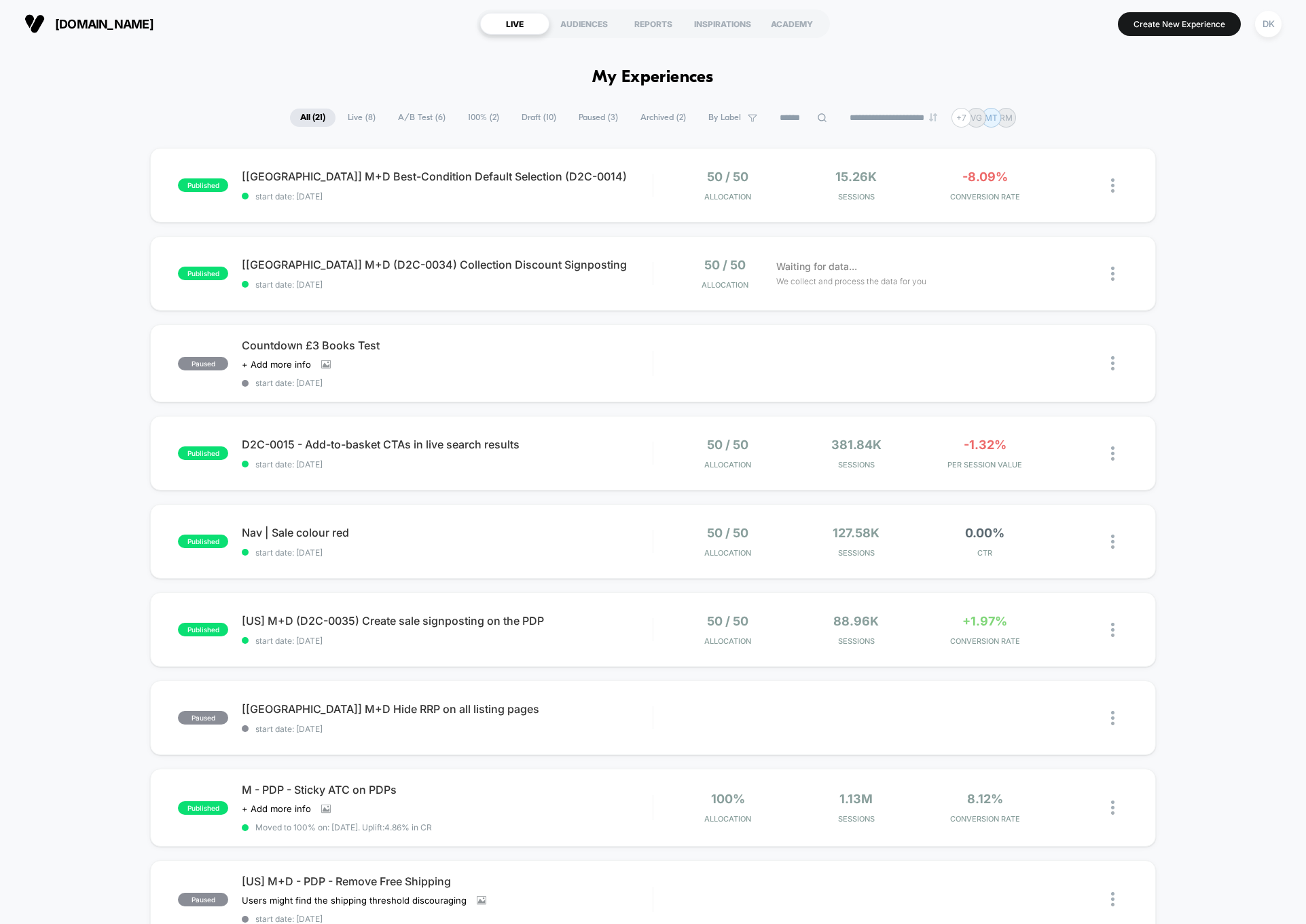
click at [68, 238] on div "published [[GEOGRAPHIC_DATA]] M+D Best-Condition Default Selection (D2C-0014) s…" at bounding box center [653, 716] width 1306 height 1136
click at [570, 196] on span "start date: [DATE]" at bounding box center [446, 196] width 411 height 10
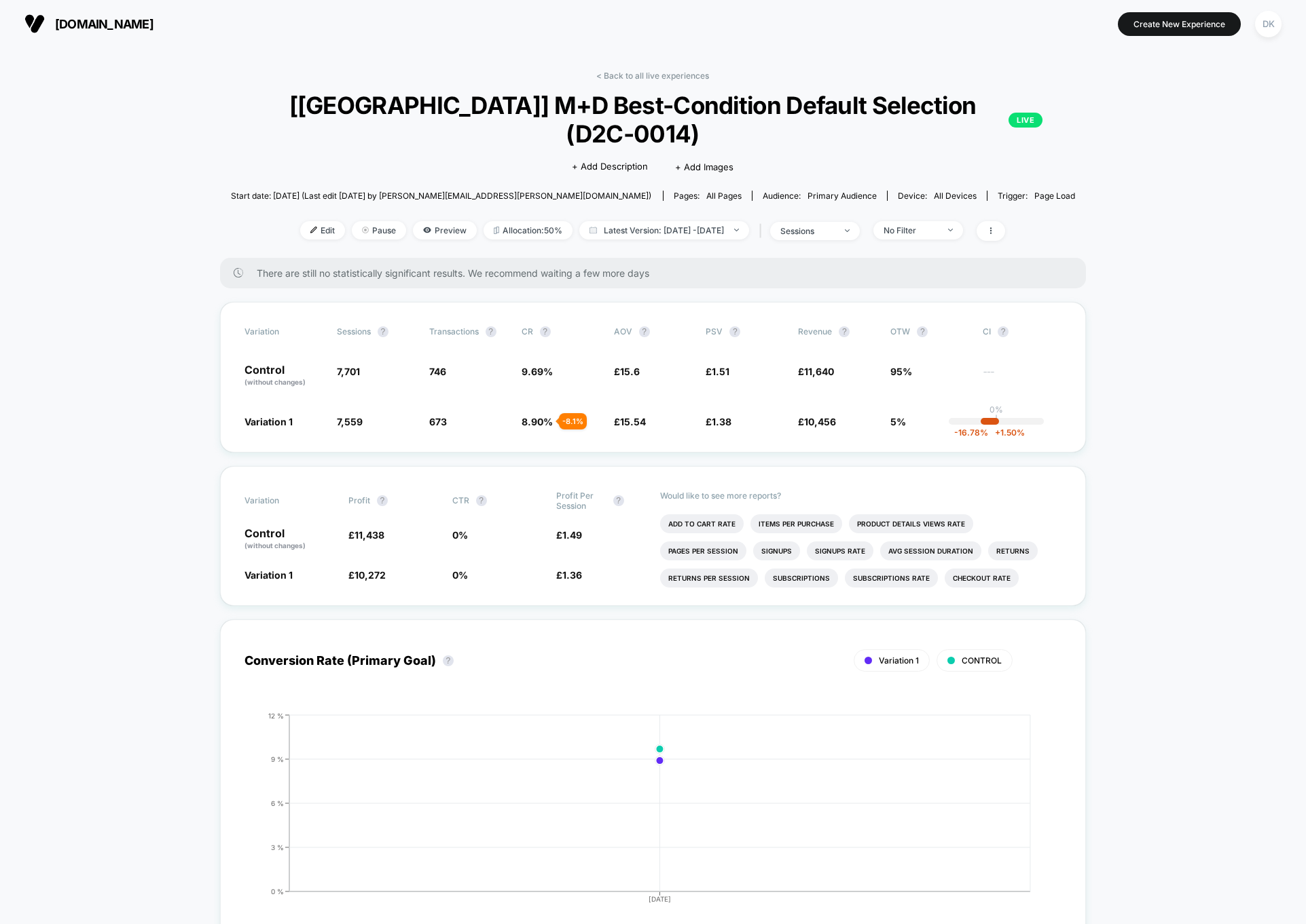
drag, startPoint x: 528, startPoint y: 339, endPoint x: 908, endPoint y: 399, distance: 384.7
click at [908, 399] on div "Variation Sessions ? Transactions ? CR ? AOV ? PSV ? Revenue ? OTW ? CI ? Contr…" at bounding box center [653, 378] width 866 height 151
click at [908, 415] on span "5%" at bounding box center [929, 421] width 78 height 14
drag, startPoint x: 908, startPoint y: 399, endPoint x: 212, endPoint y: 332, distance: 699.2
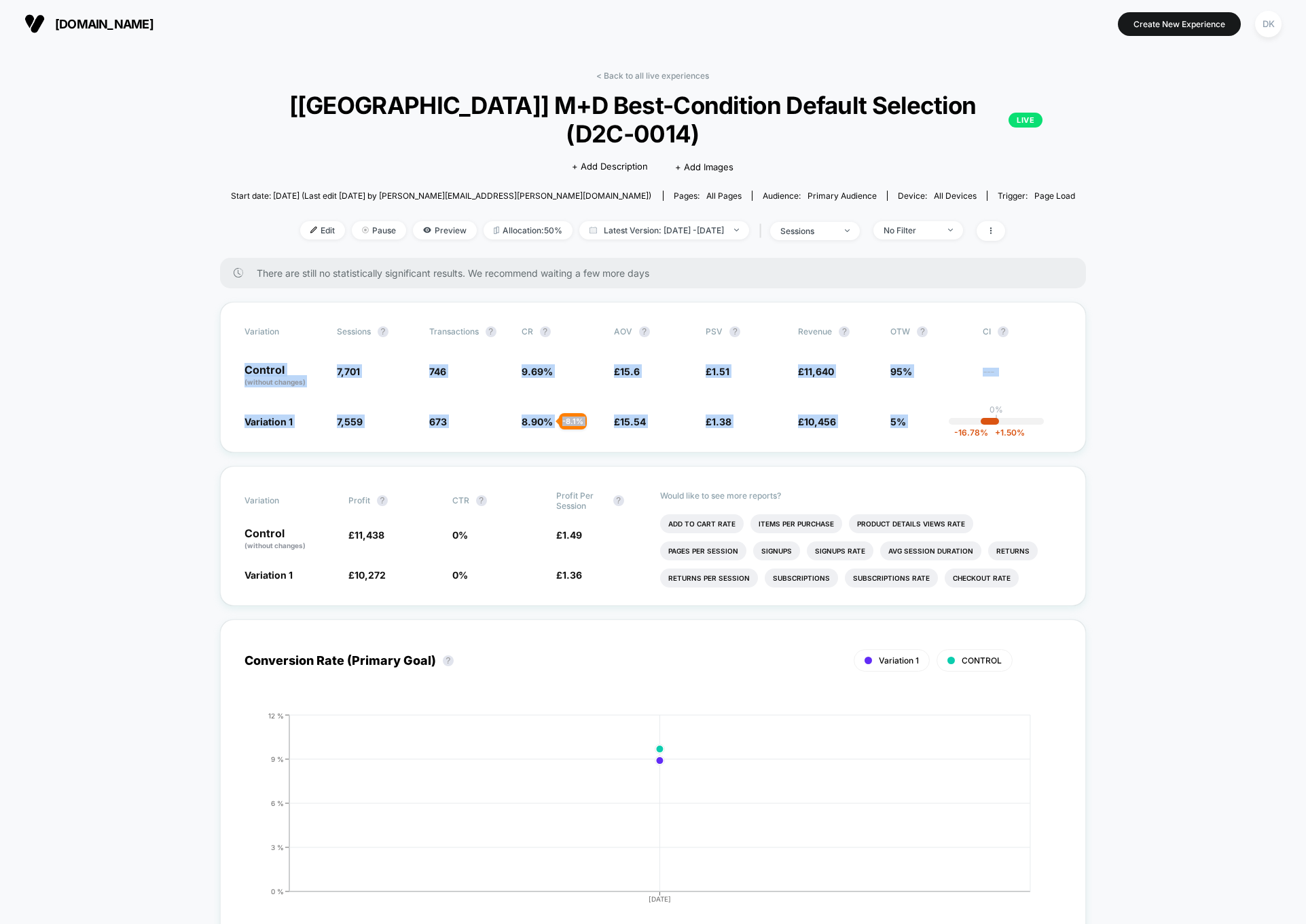
drag, startPoint x: 212, startPoint y: 332, endPoint x: 1147, endPoint y: 385, distance: 936.5
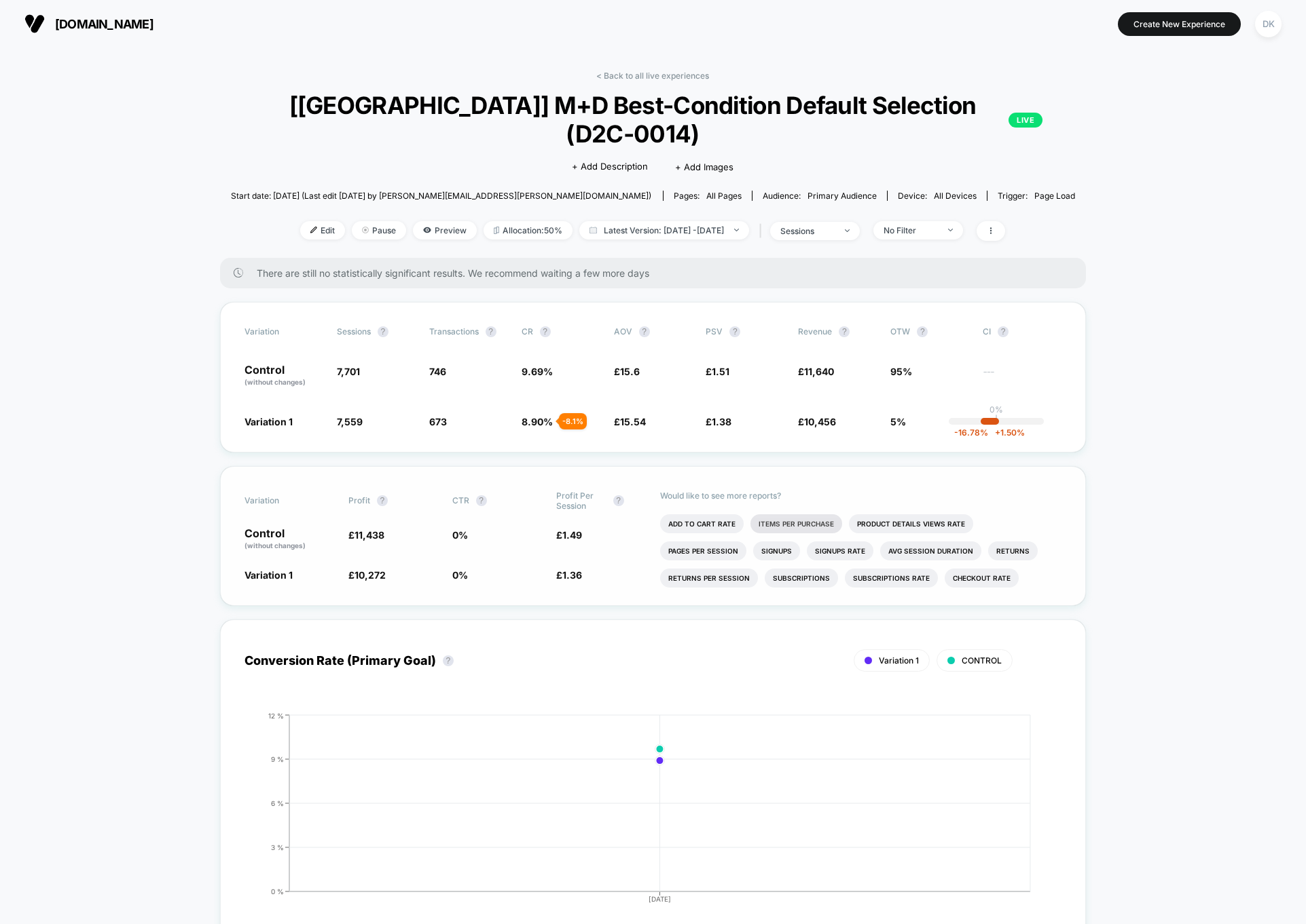
click at [826, 514] on li "Items Per Purchase" at bounding box center [796, 523] width 92 height 19
click at [853, 222] on span "sessions" at bounding box center [814, 231] width 89 height 18
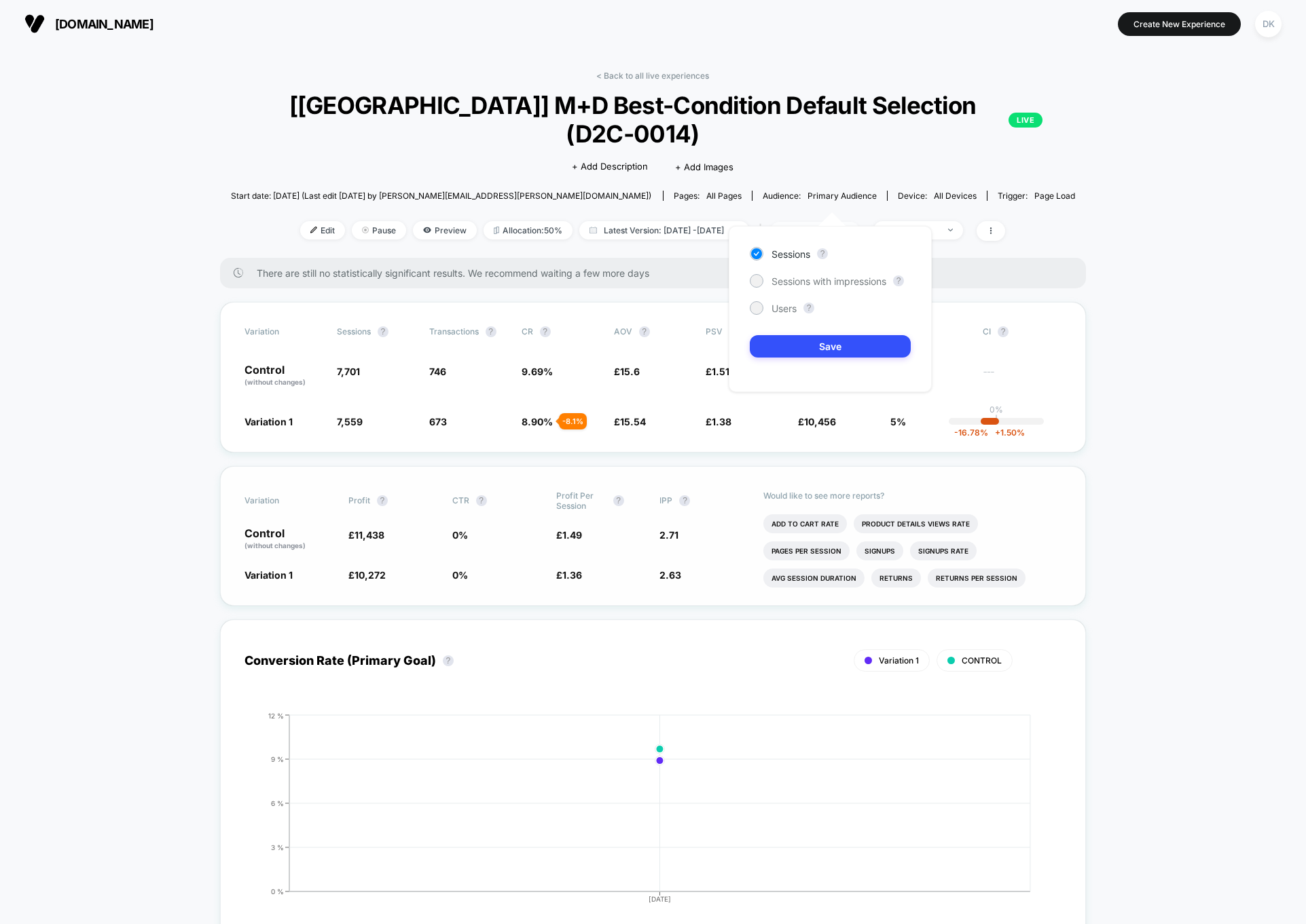
click at [834, 226] on div "sessions" at bounding box center [808, 230] width 55 height 10
click at [943, 221] on span "No Filter" at bounding box center [918, 230] width 89 height 18
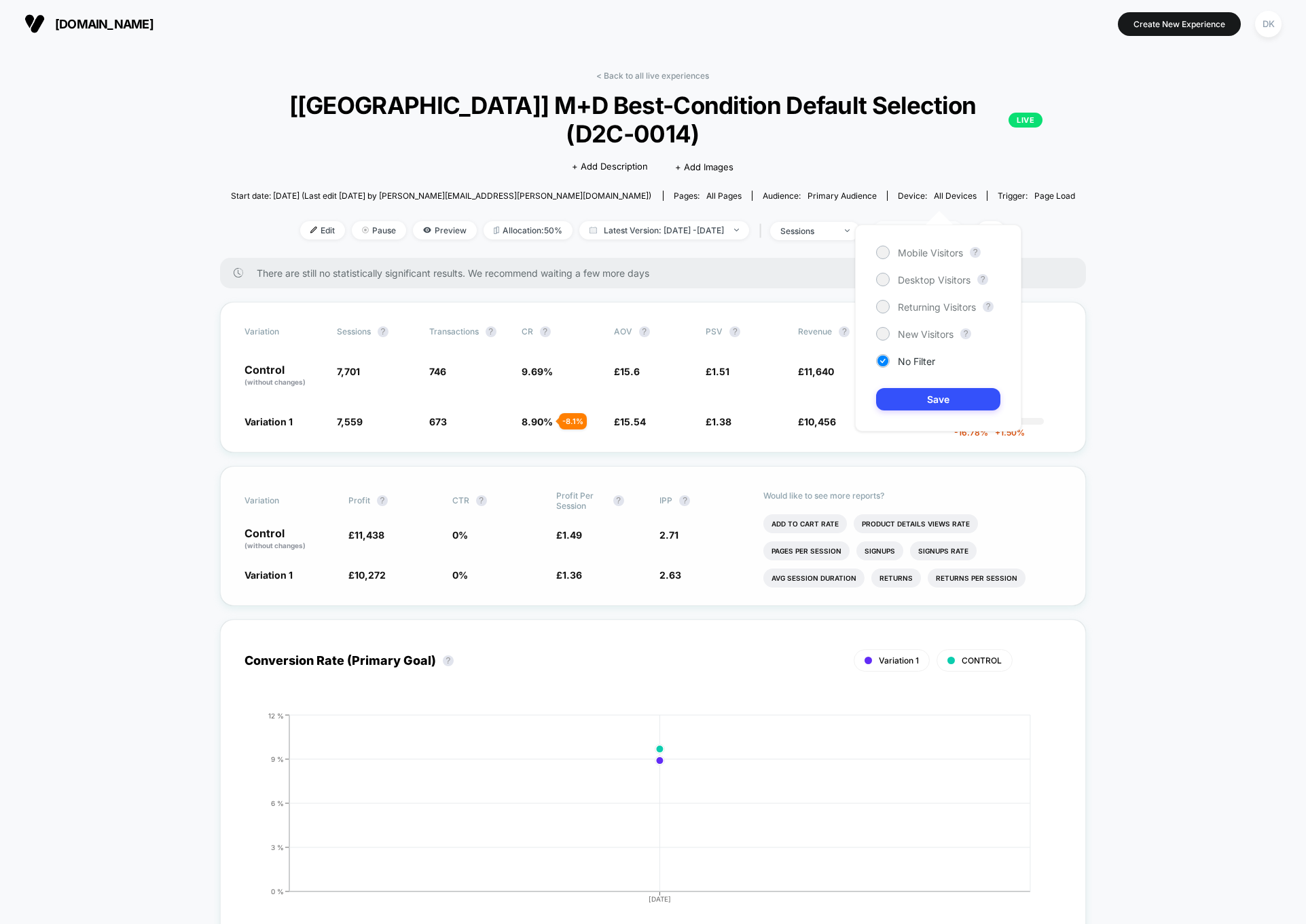
click at [938, 226] on div "No Filter" at bounding box center [911, 230] width 55 height 10
click at [642, 221] on span "Latest Version: [DATE] - [DATE]" at bounding box center [664, 230] width 169 height 18
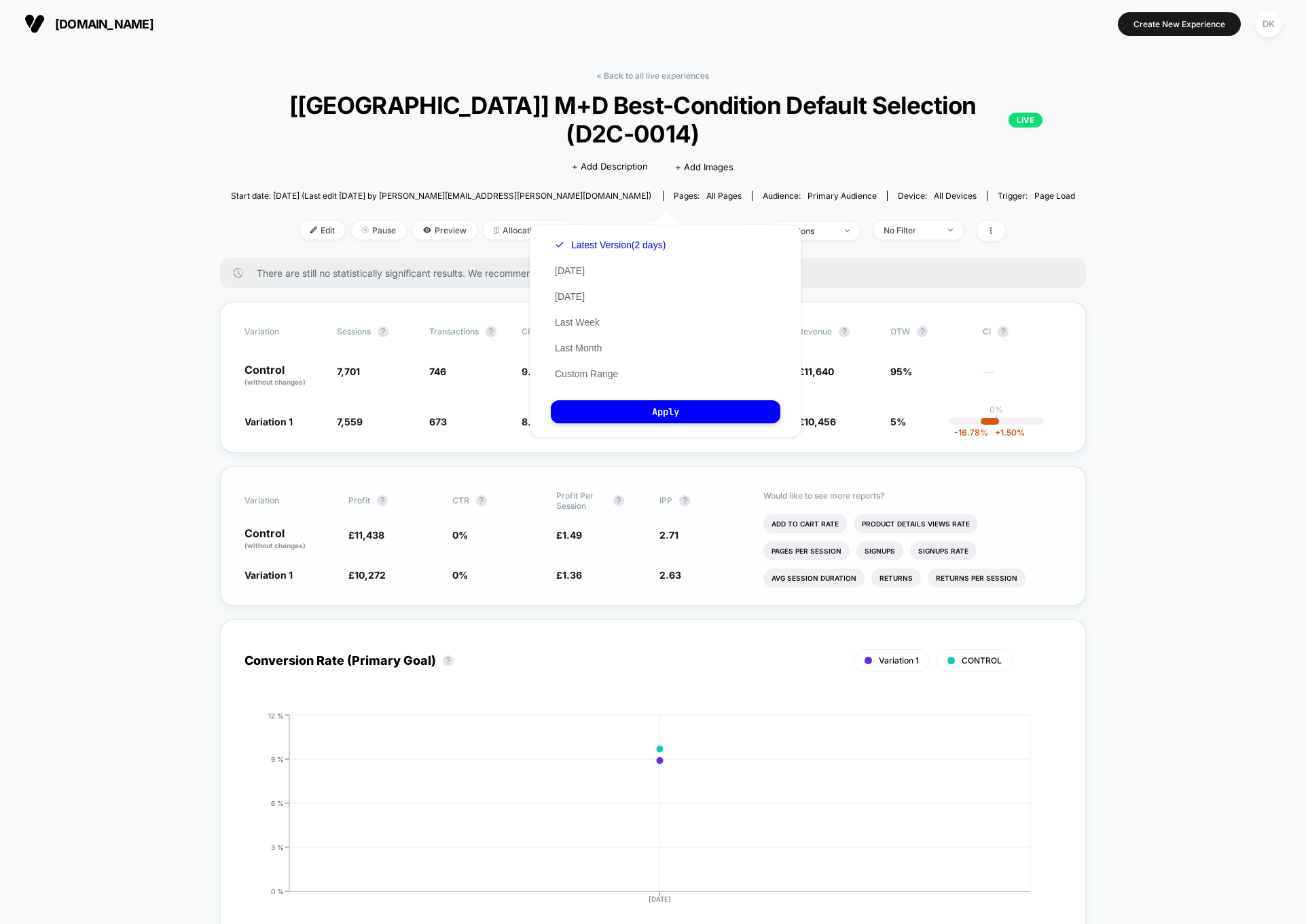
click at [660, 221] on span "Latest Version: [DATE] - [DATE]" at bounding box center [664, 230] width 169 height 18
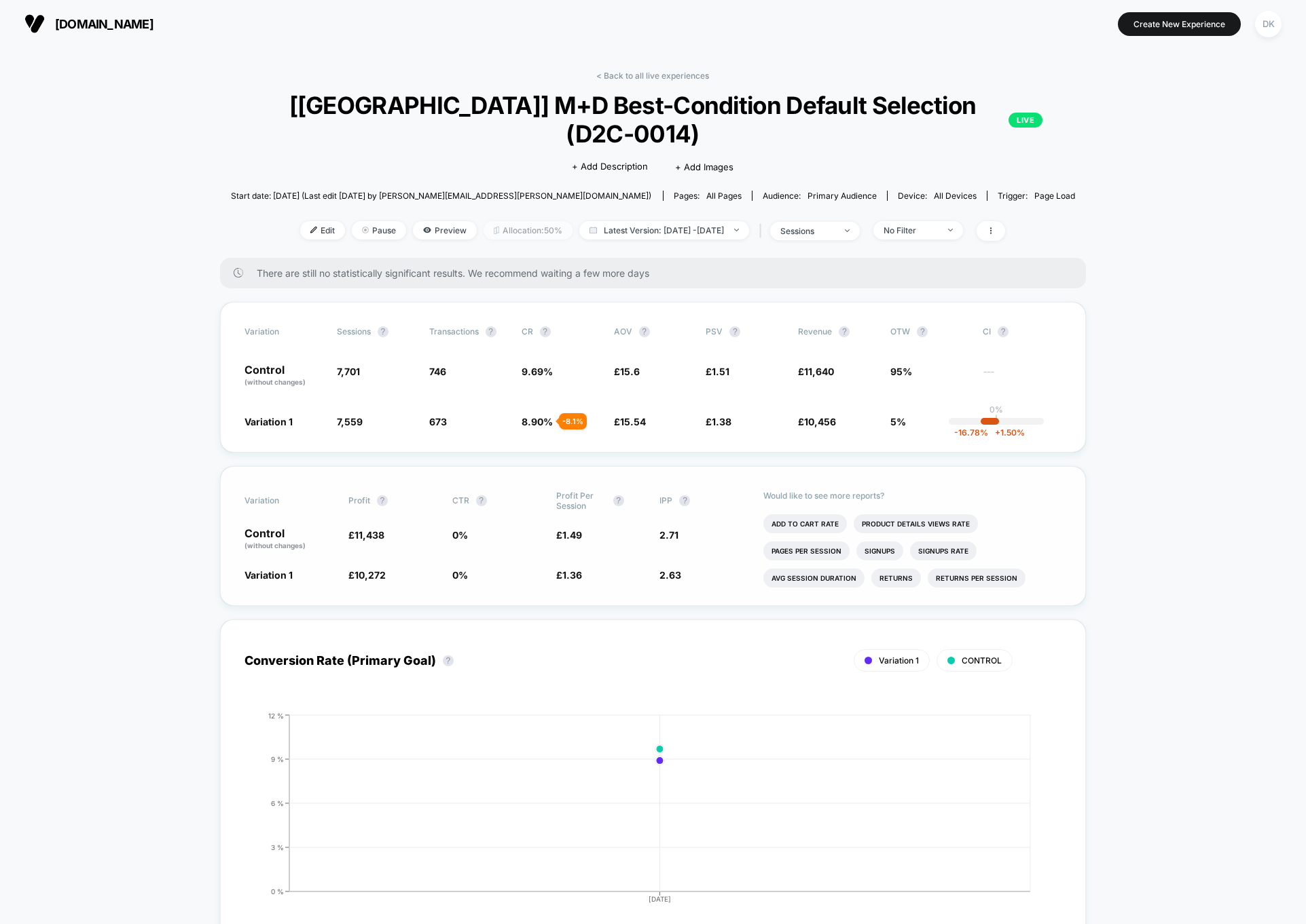
click at [494, 221] on span "Allocation: 50%" at bounding box center [528, 230] width 89 height 18
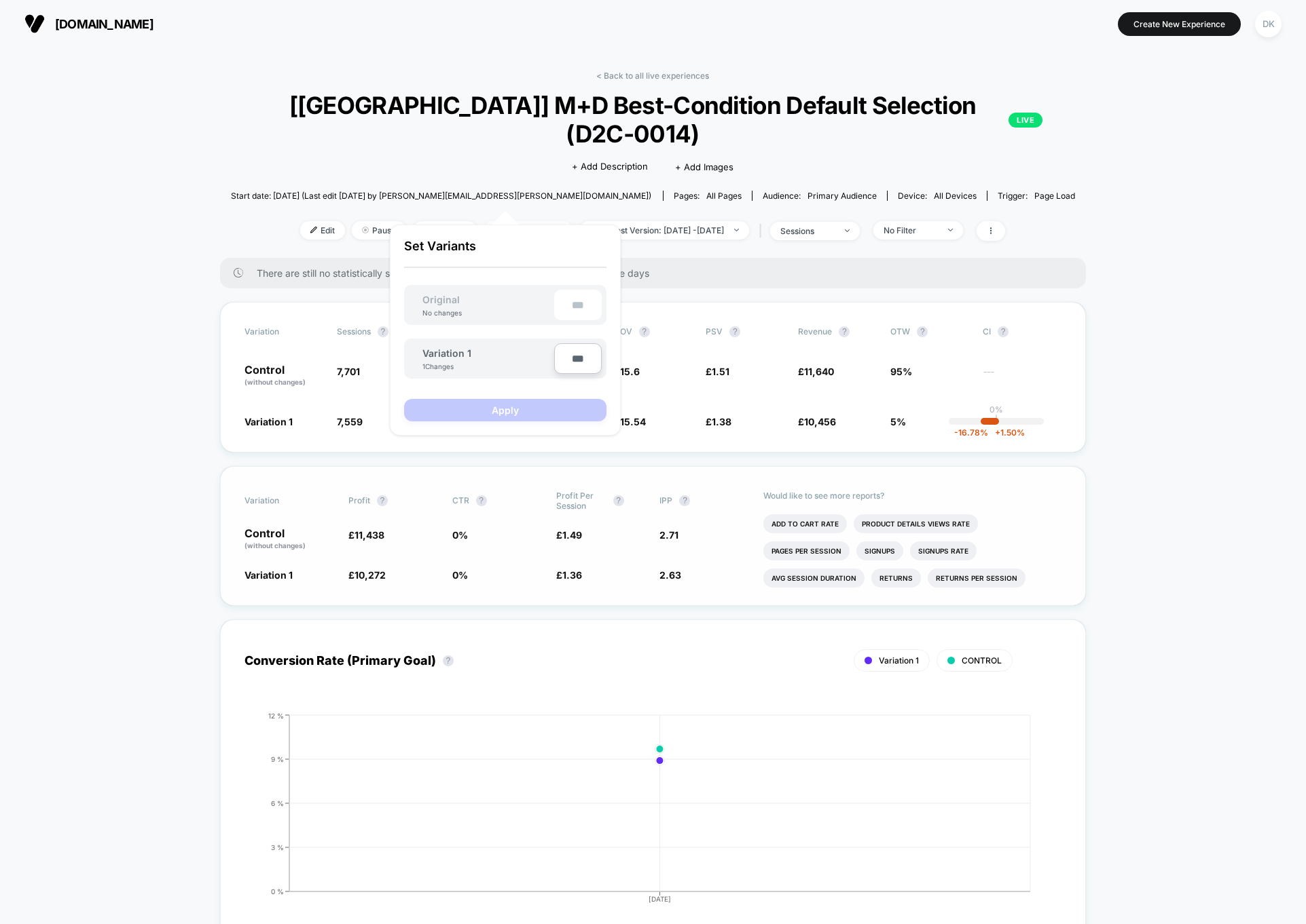
click at [516, 221] on span "Allocation: 50%" at bounding box center [528, 230] width 89 height 18
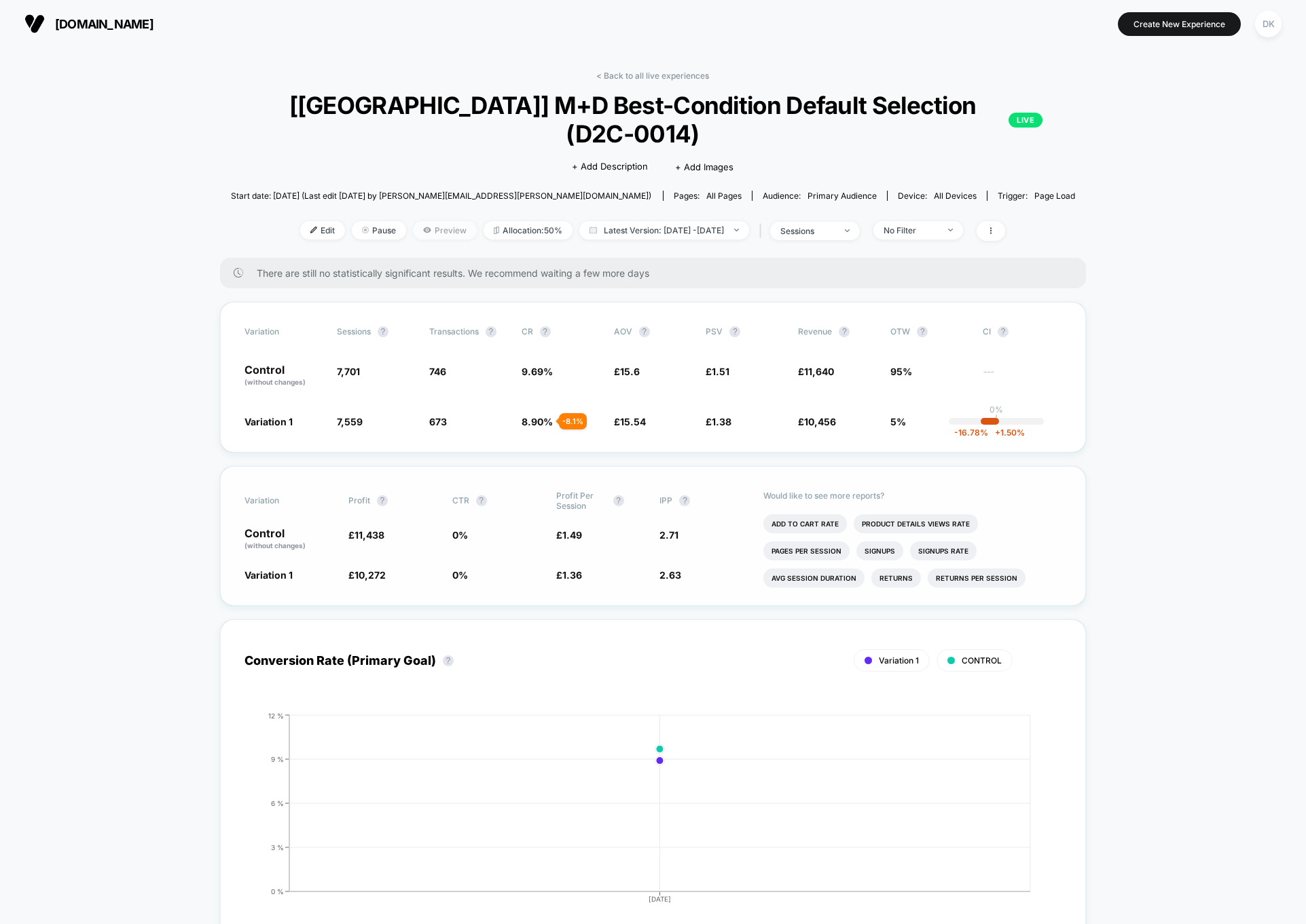
click at [414, 221] on span "Preview" at bounding box center [444, 230] width 64 height 18
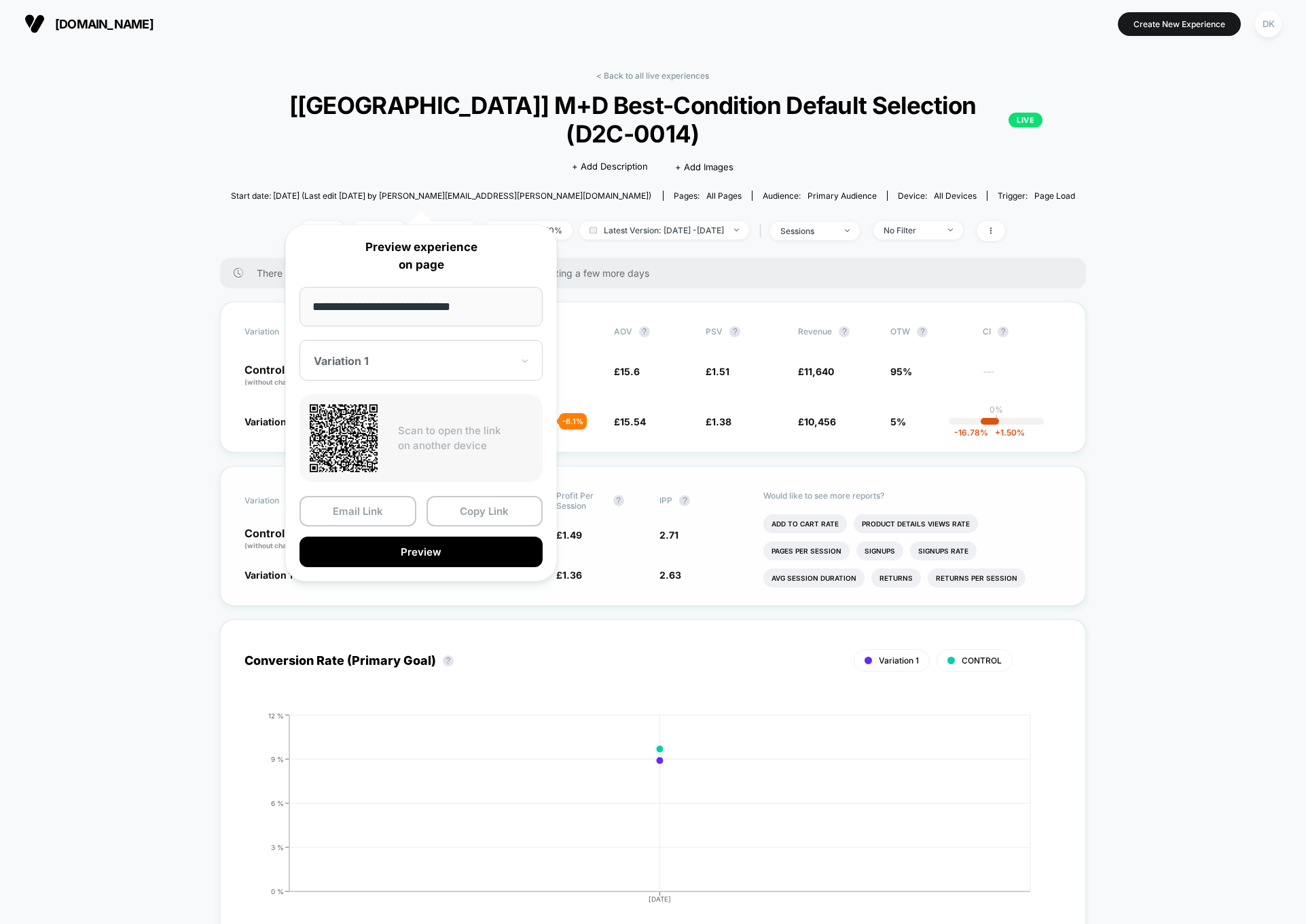
click at [399, 361] on div at bounding box center [413, 360] width 199 height 14
click at [408, 356] on div at bounding box center [413, 360] width 199 height 14
click at [413, 554] on button "Preview" at bounding box center [421, 553] width 243 height 31
